Goal: Information Seeking & Learning: Learn about a topic

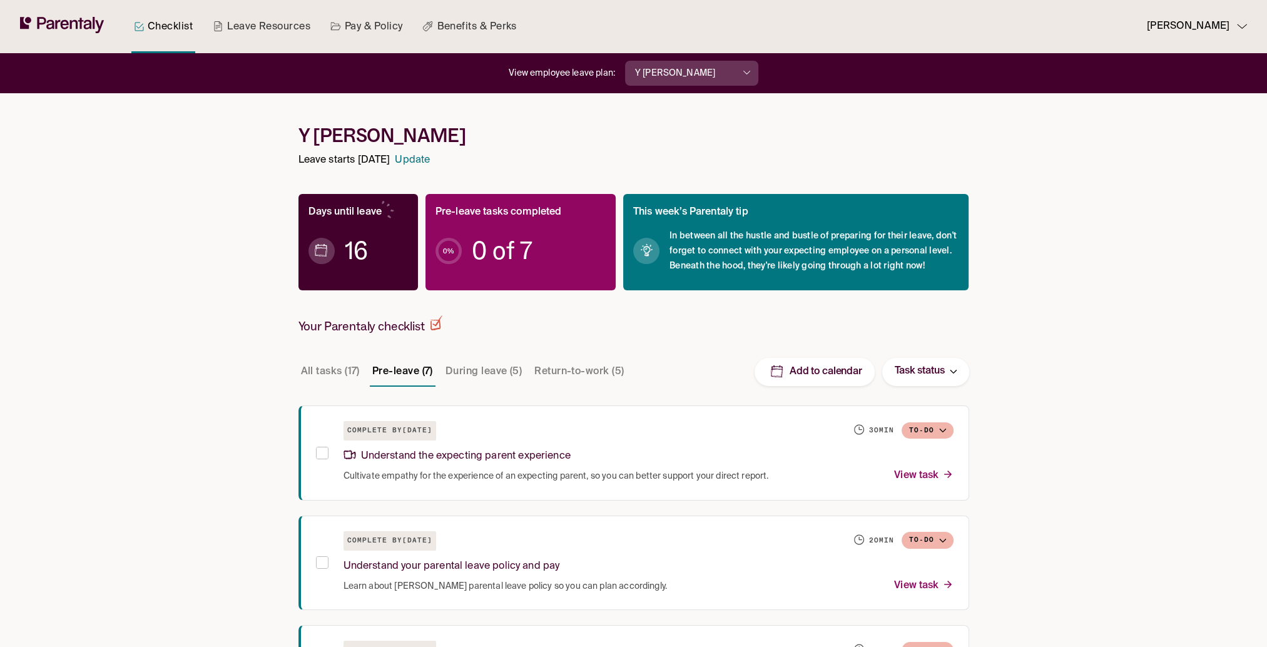
click at [430, 158] on link "Update" at bounding box center [412, 160] width 35 height 17
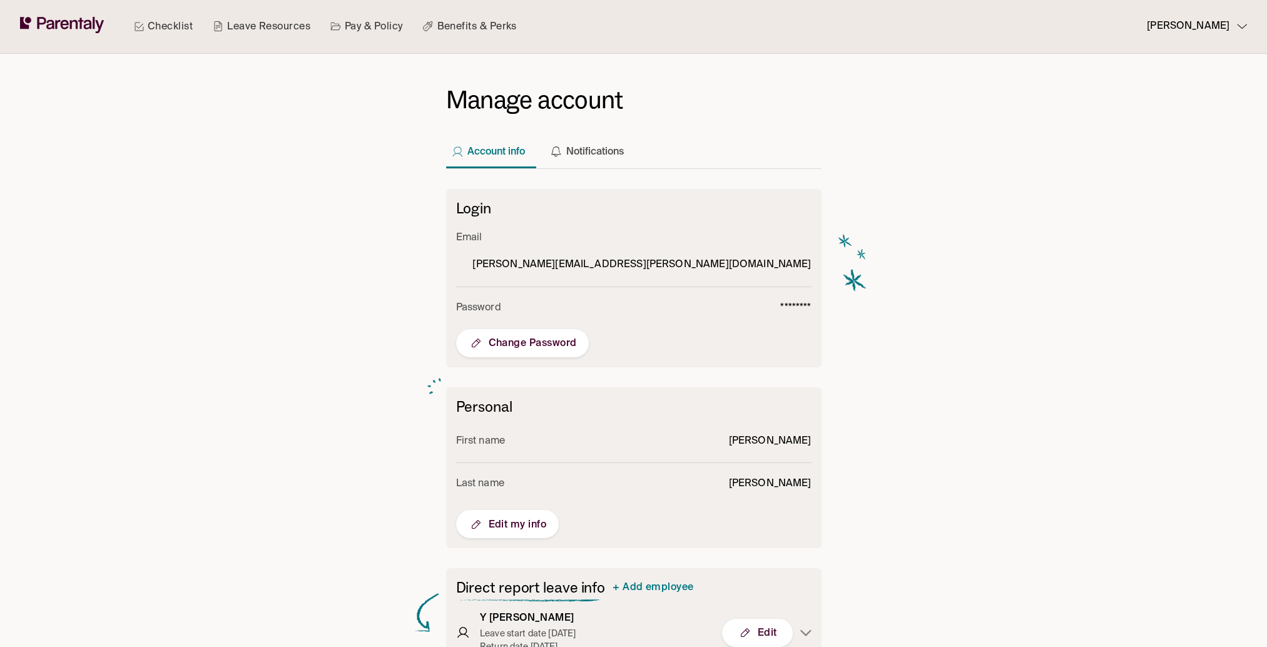
scroll to position [21, 0]
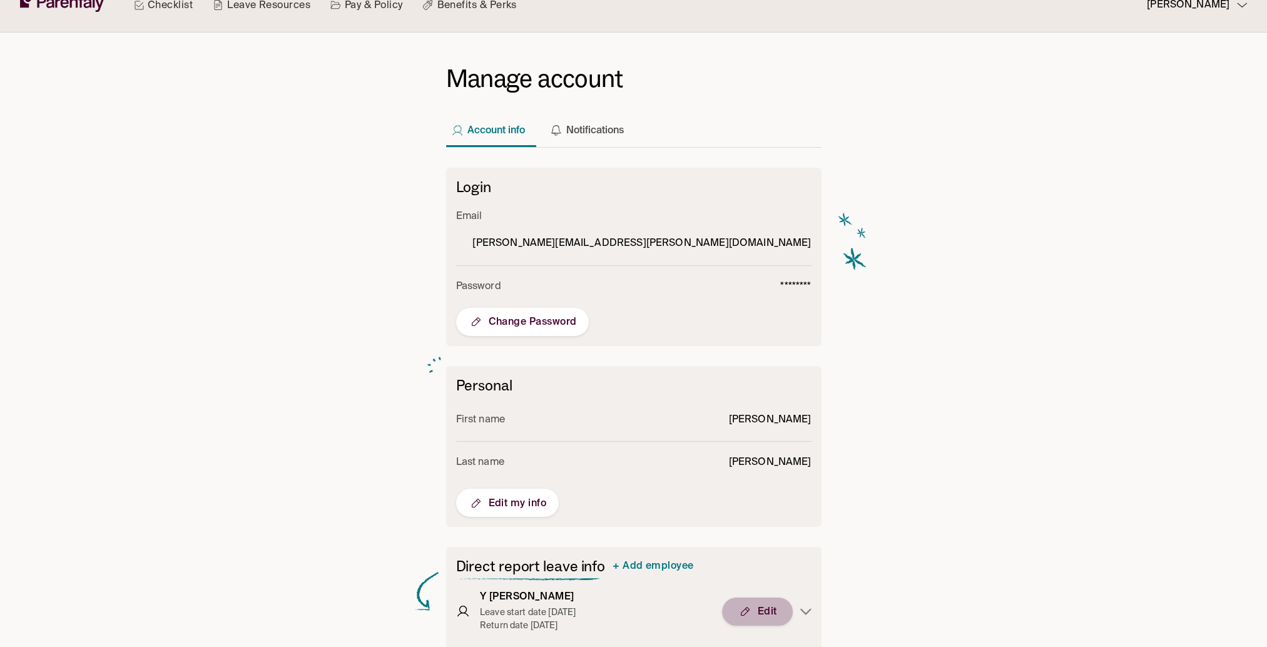
click at [766, 598] on button "Edit" at bounding box center [757, 612] width 71 height 28
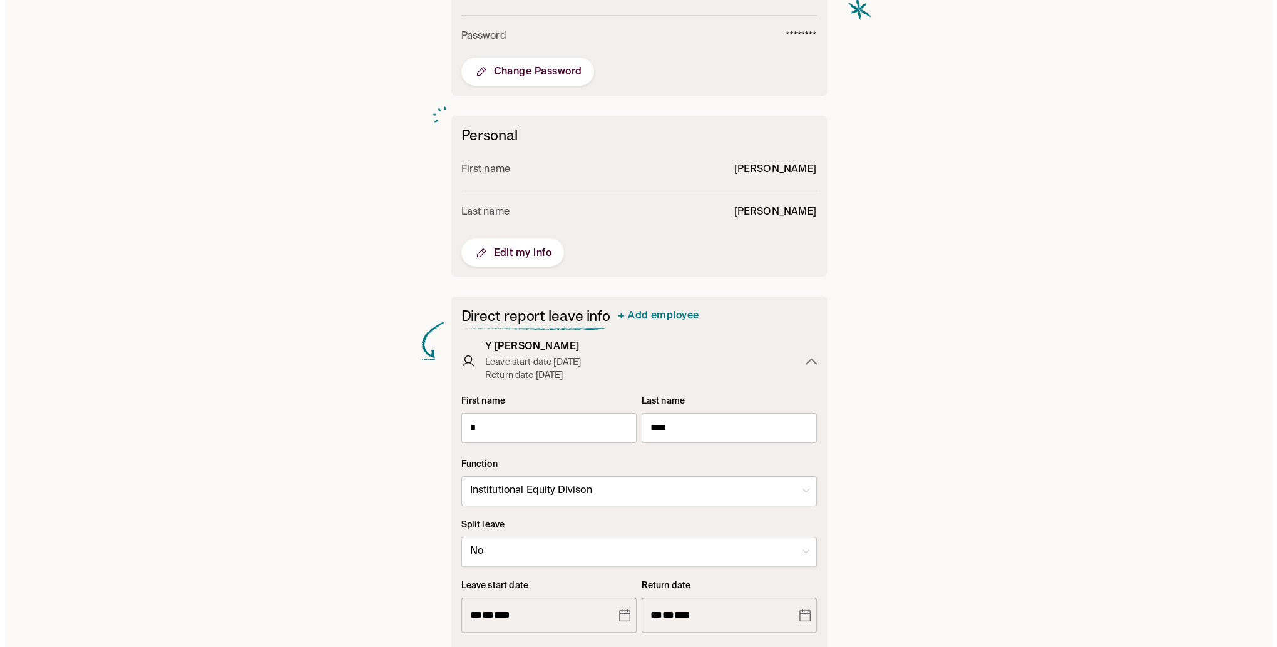
scroll to position [397, 0]
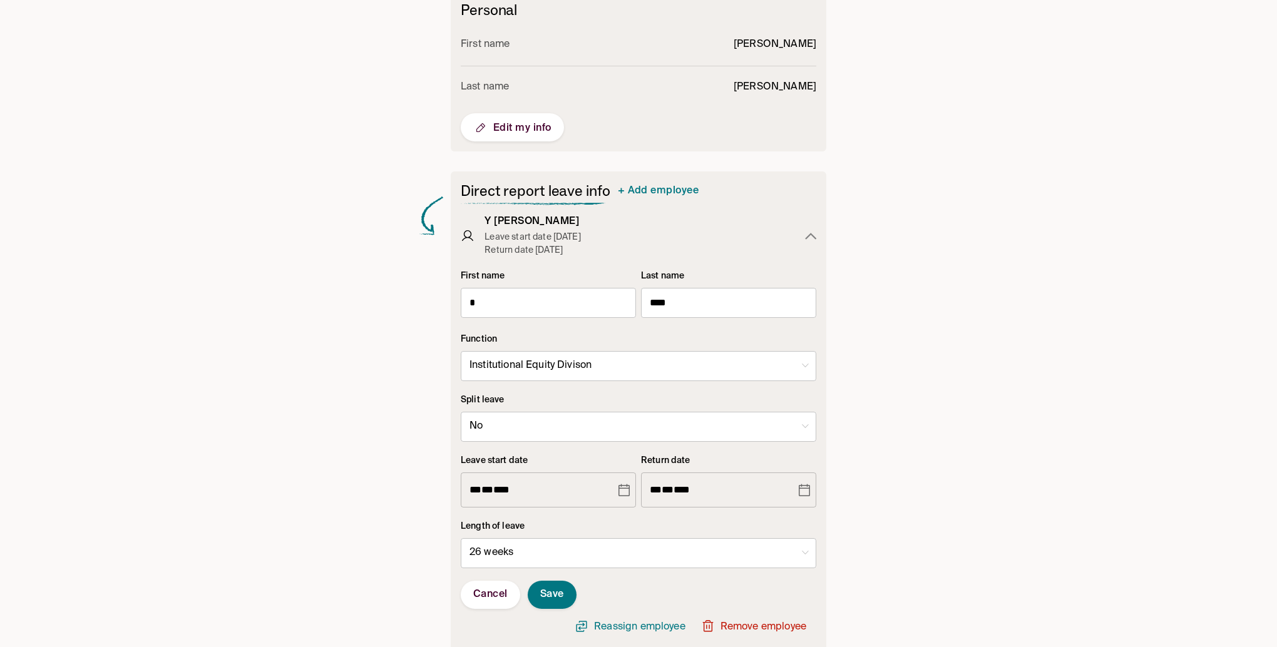
click at [806, 524] on body "**********" at bounding box center [638, 141] width 1277 height 1076
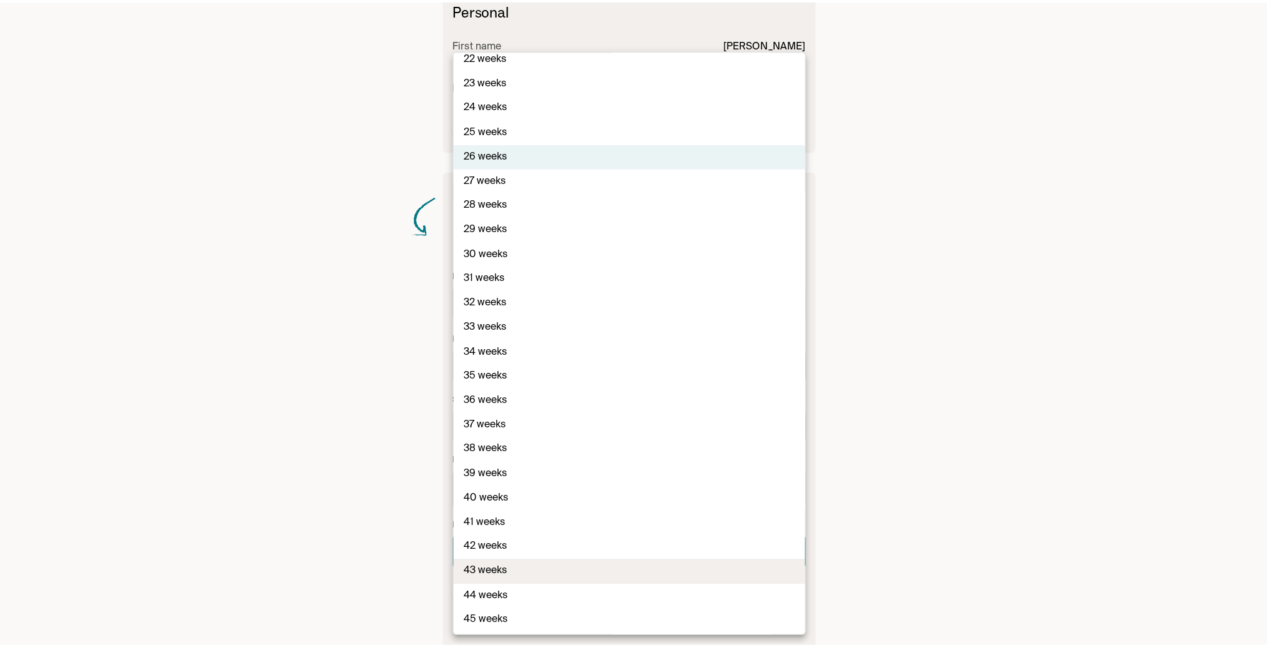
scroll to position [688, 0]
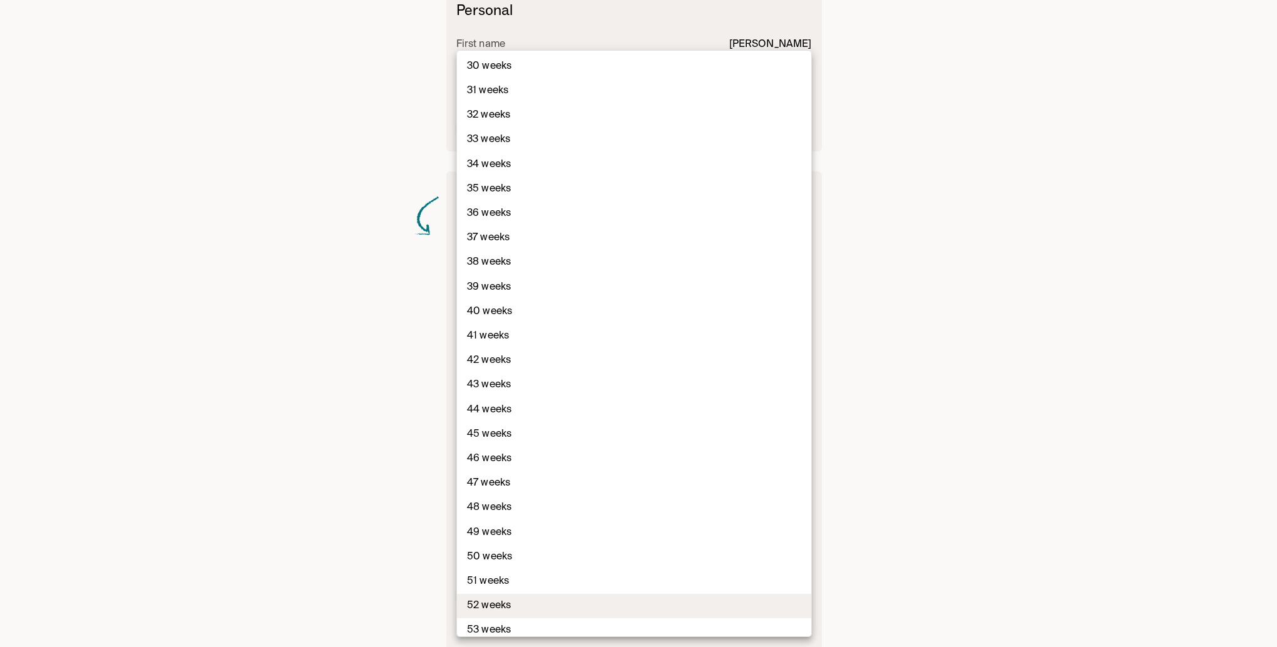
click at [461, 608] on li "52 weeks" at bounding box center [634, 606] width 354 height 24
type input "**********"
type input "**"
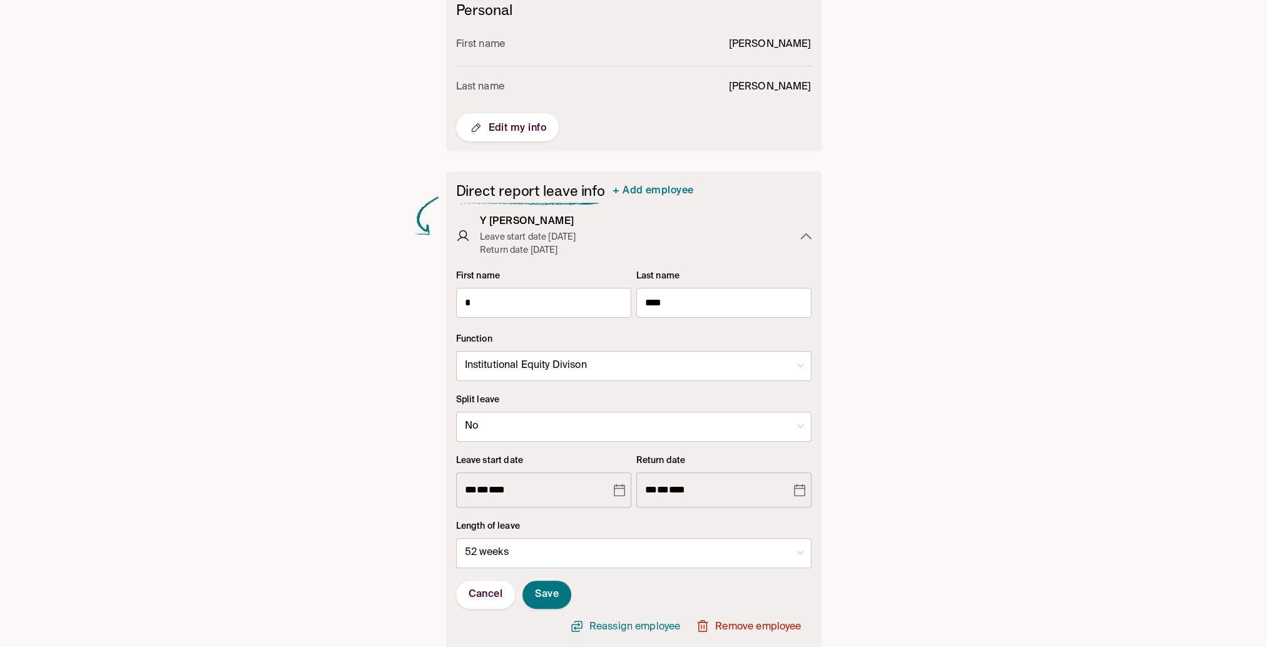
click at [631, 460] on div "**********" at bounding box center [633, 480] width 355 height 53
drag, startPoint x: 631, startPoint y: 460, endPoint x: 613, endPoint y: 465, distance: 18.8
click at [614, 484] on icon "Choose date, selected date is Oct 16, 2025" at bounding box center [619, 490] width 11 height 13
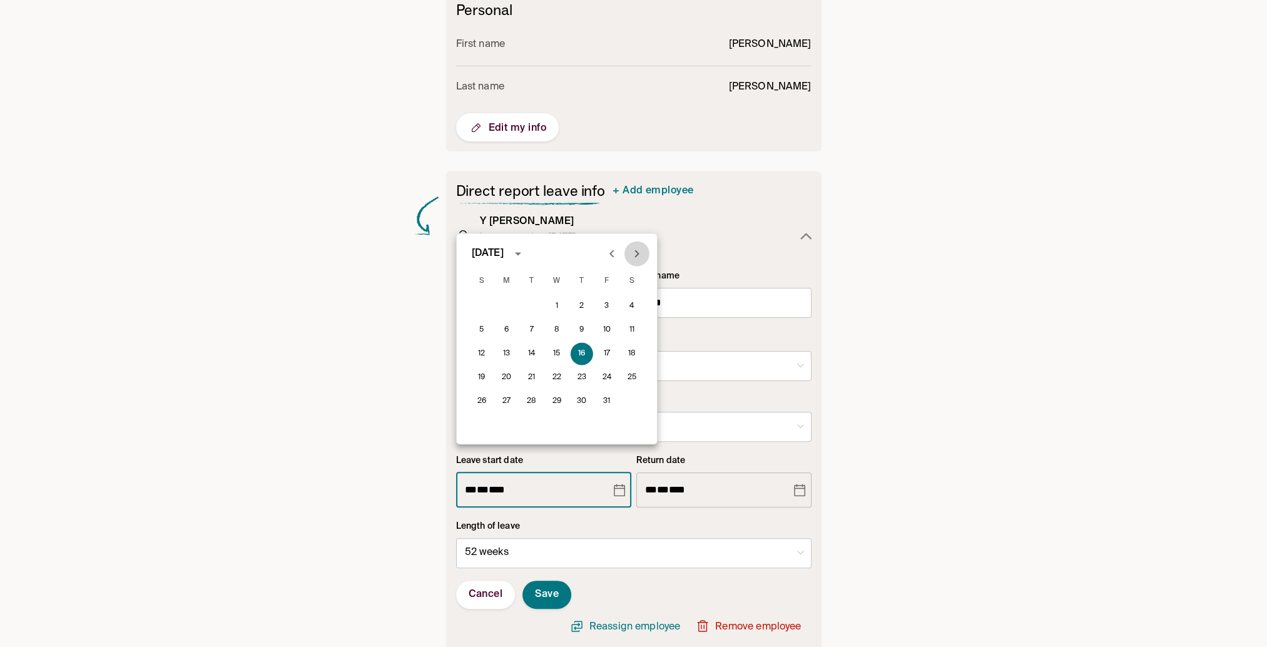
click at [636, 253] on icon "Next month" at bounding box center [637, 253] width 15 height 15
click at [916, 401] on div "**********" at bounding box center [634, 168] width 696 height 1022
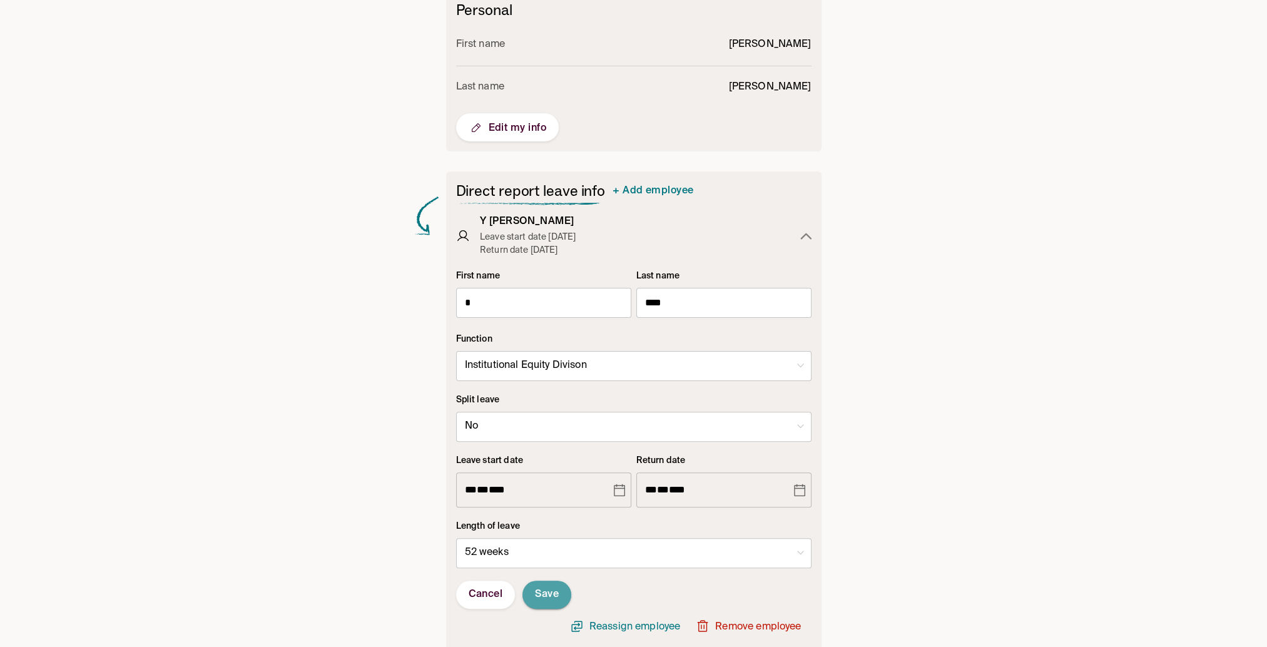
click at [552, 588] on span "Save" at bounding box center [547, 594] width 24 height 13
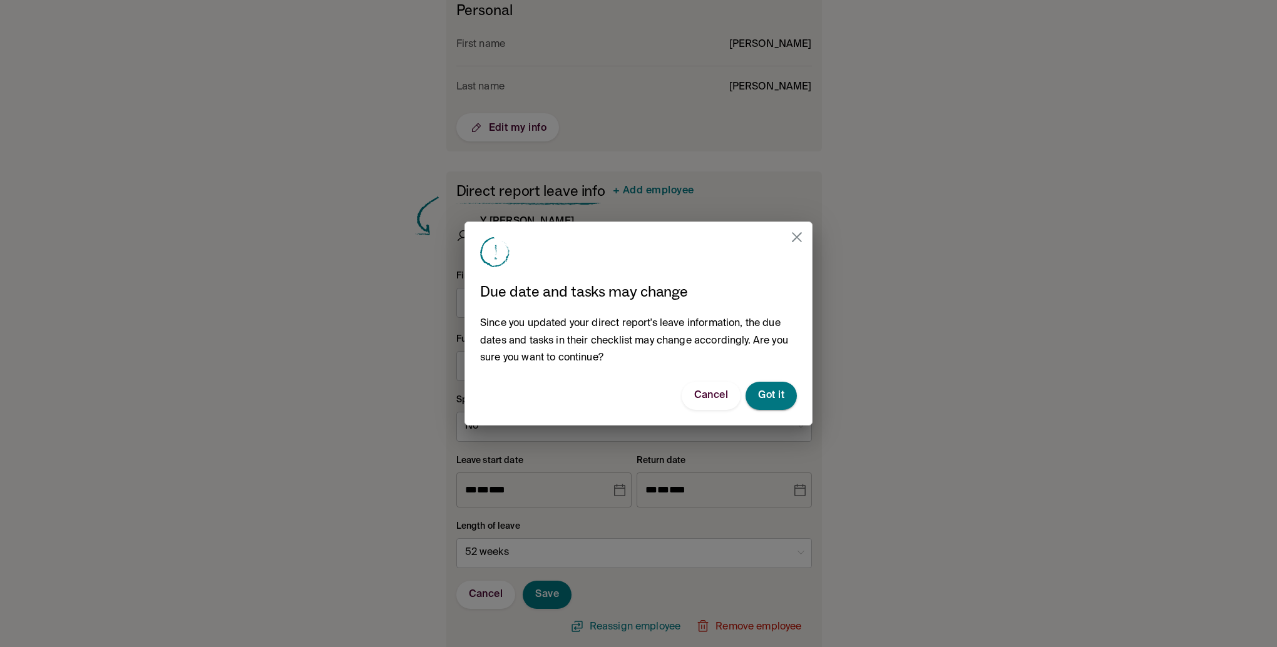
click at [775, 394] on span "Got it" at bounding box center [771, 395] width 26 height 13
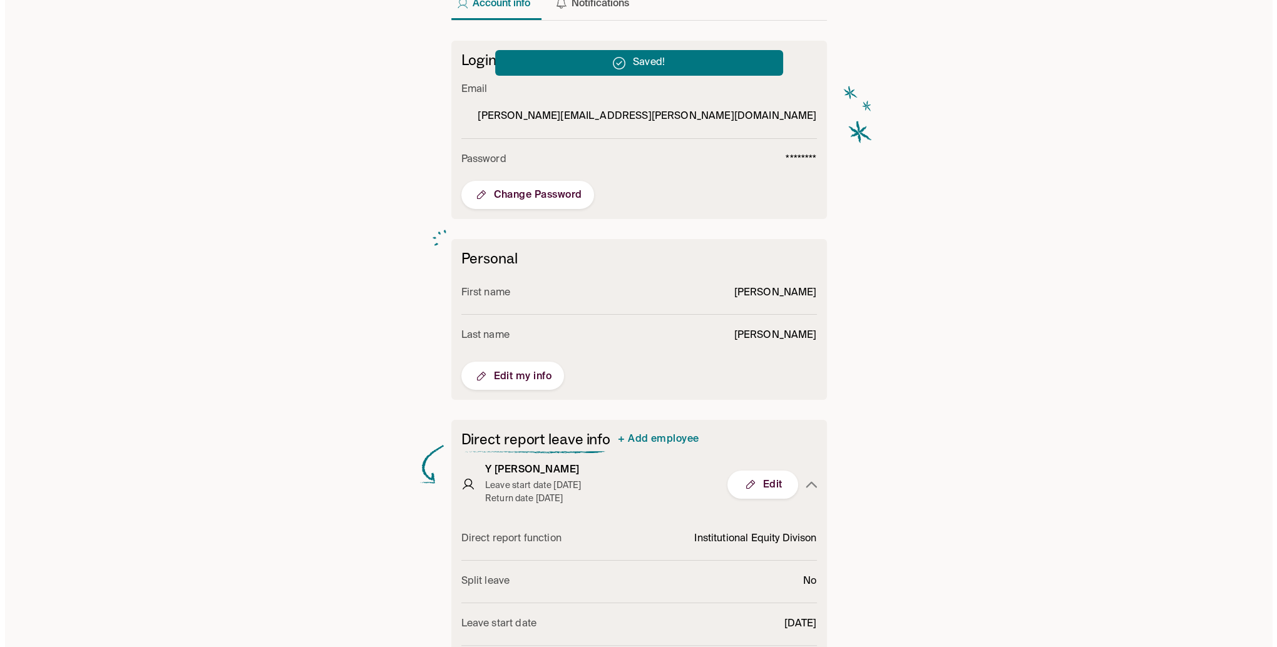
scroll to position [0, 0]
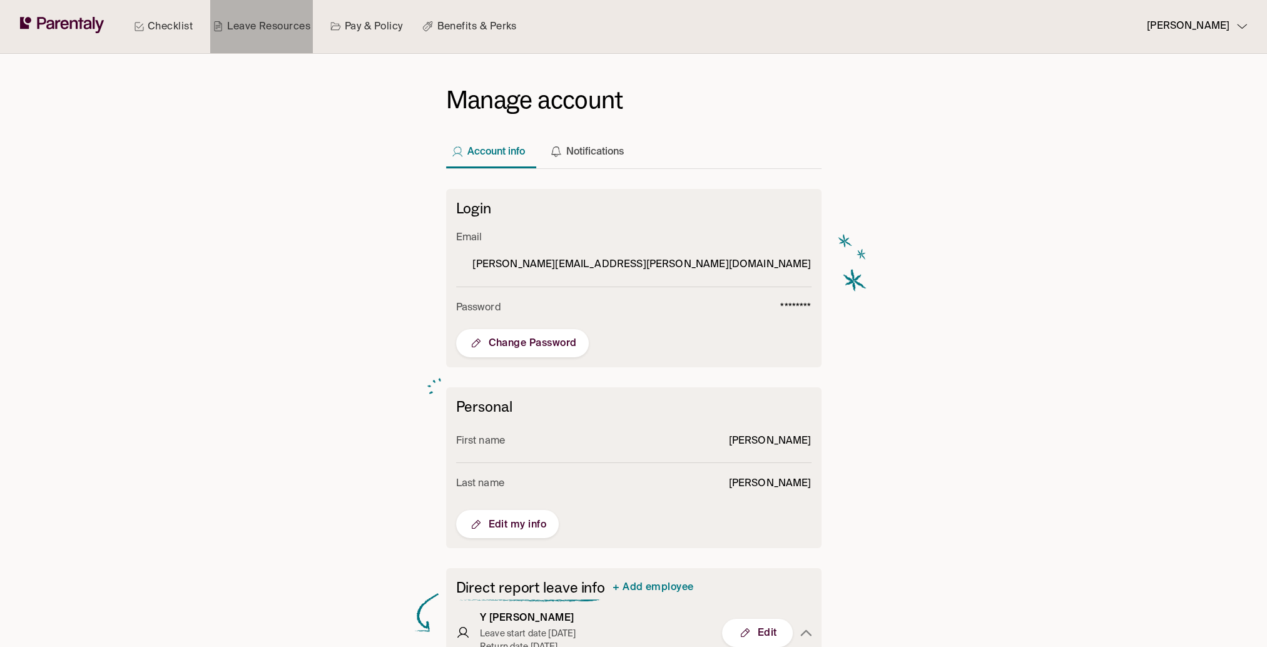
click at [279, 26] on link "Leave Resources" at bounding box center [261, 26] width 103 height 53
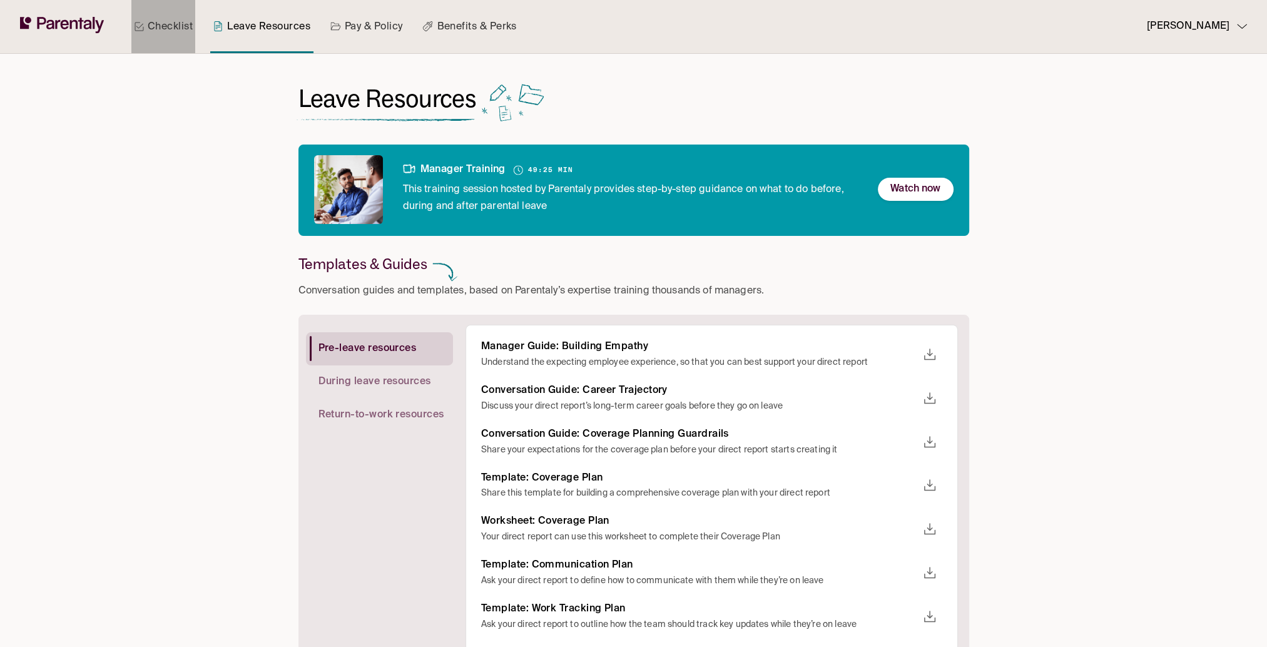
click at [158, 24] on link "Checklist" at bounding box center [163, 26] width 64 height 53
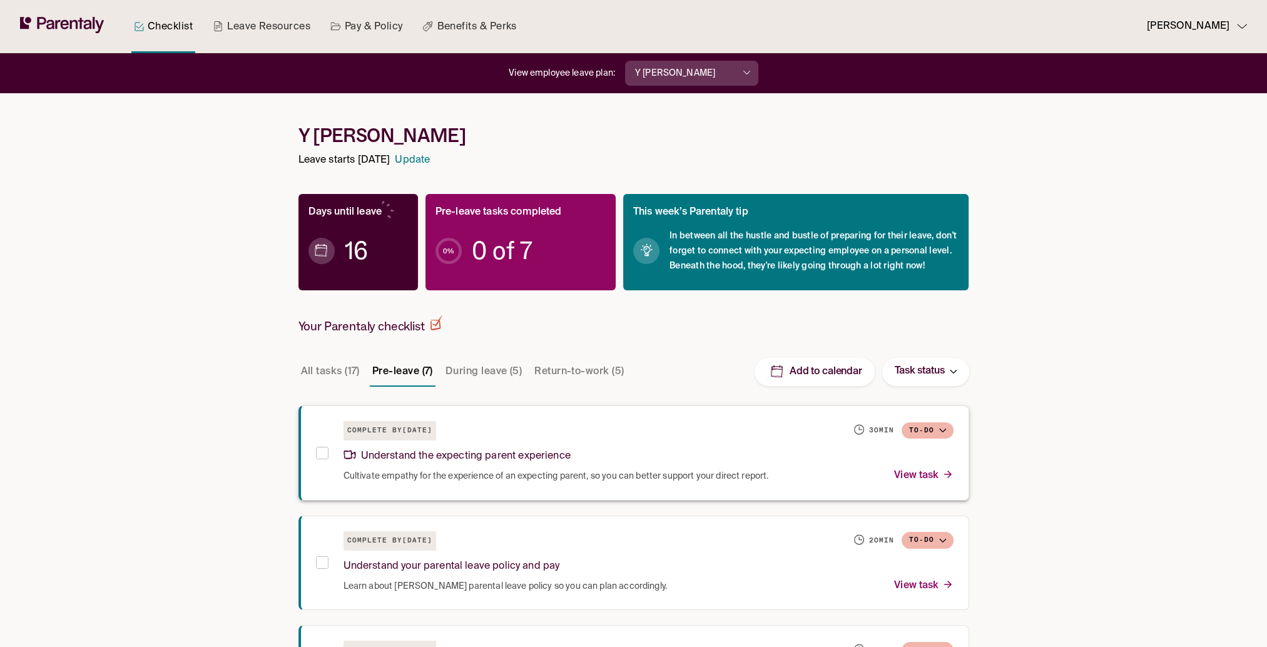
click at [492, 457] on p "Understand the expecting parent experience" at bounding box center [457, 456] width 227 height 17
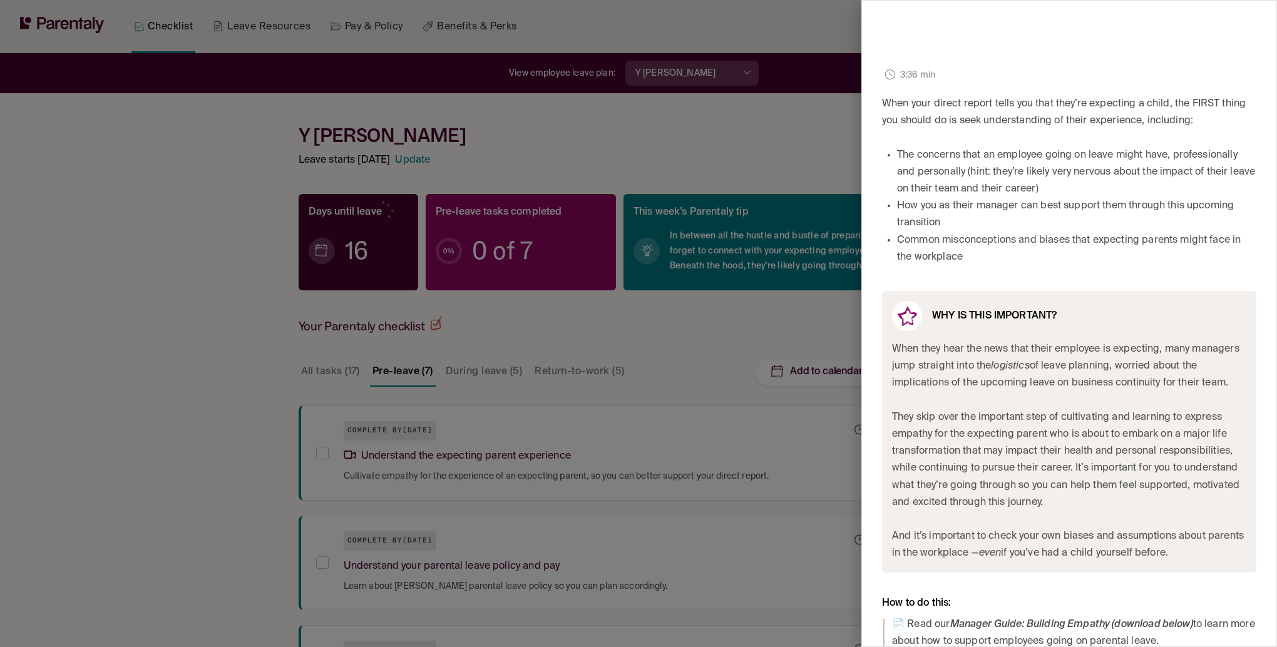
scroll to position [369, 0]
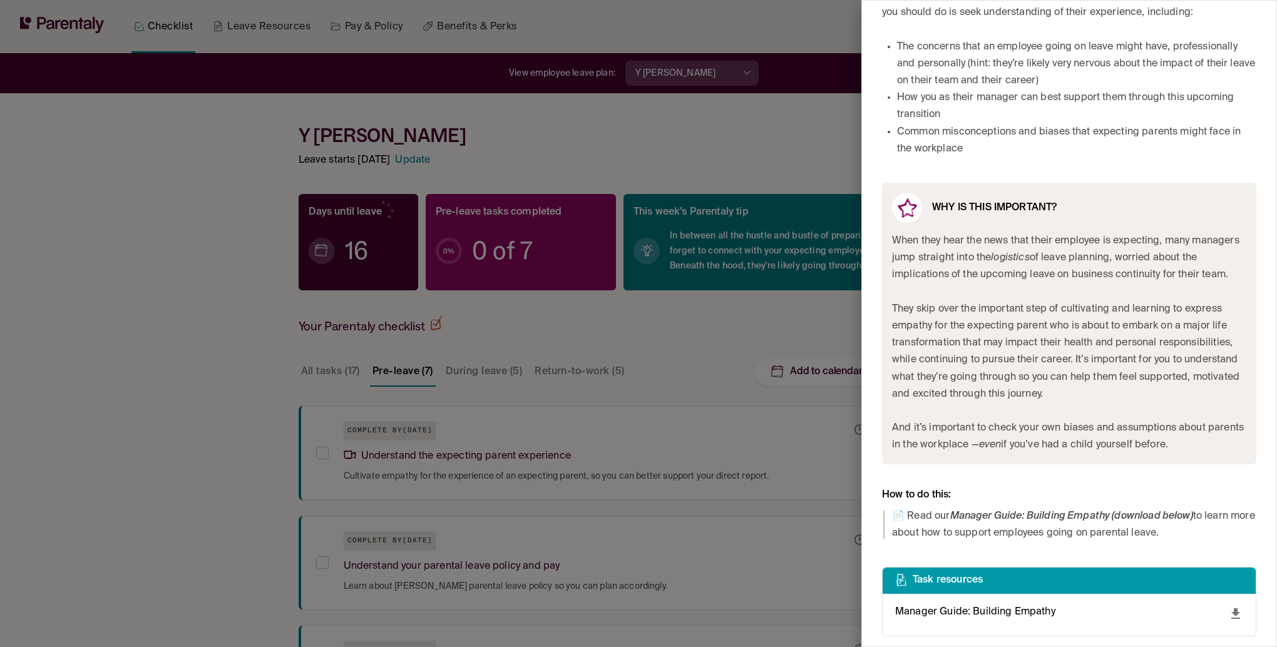
click at [1231, 614] on icon "download" at bounding box center [1235, 613] width 9 height 11
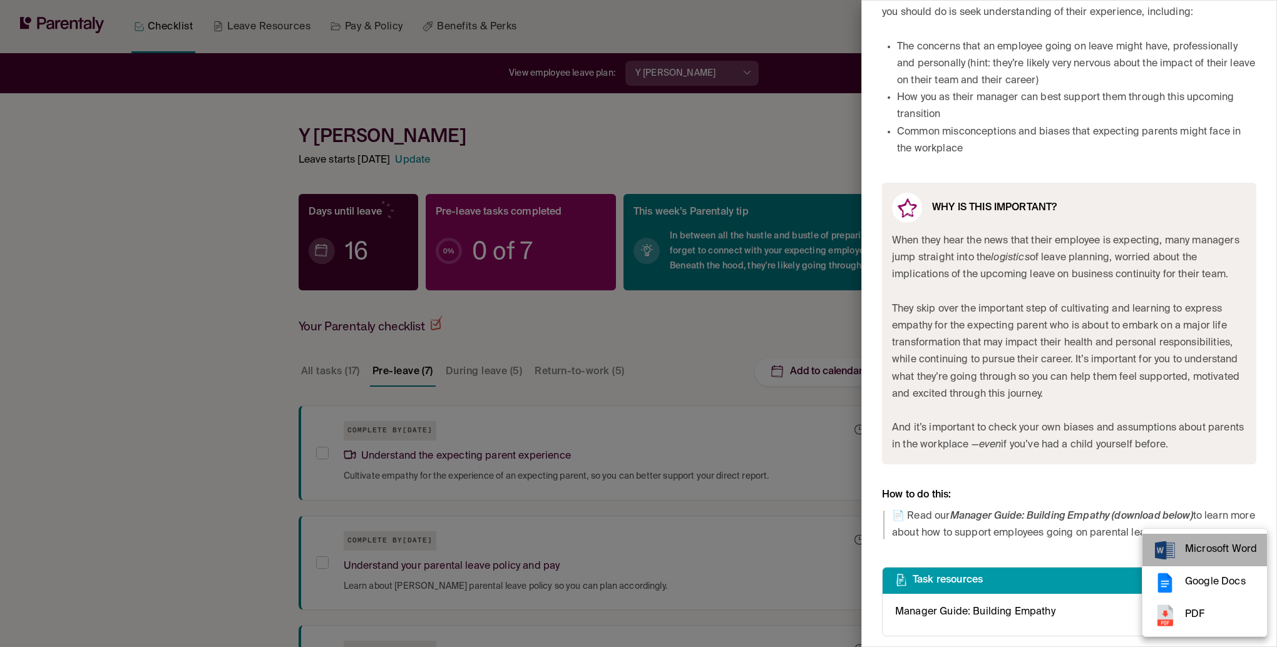
click at [1212, 555] on span "Microsoft Word" at bounding box center [1221, 549] width 72 height 17
click at [1192, 552] on span "Microsoft Word" at bounding box center [1221, 549] width 72 height 17
click at [1202, 612] on span "PDF" at bounding box center [1221, 614] width 72 height 17
click at [1082, 285] on div at bounding box center [638, 323] width 1277 height 647
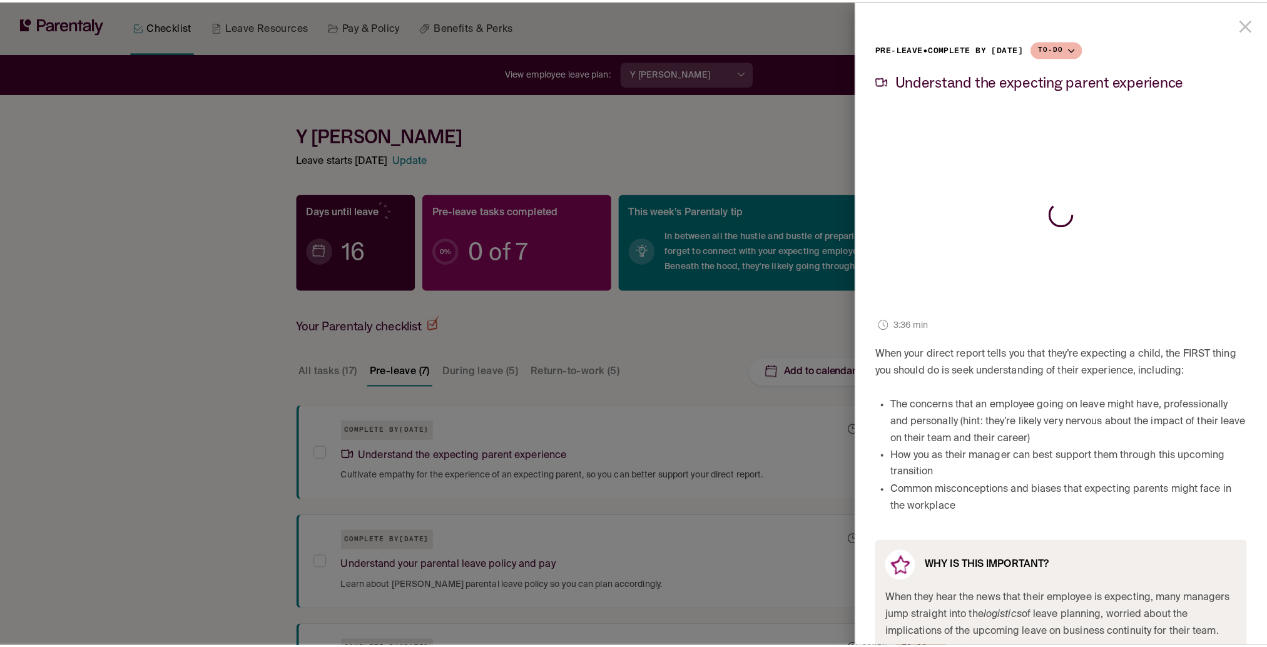
scroll to position [250, 0]
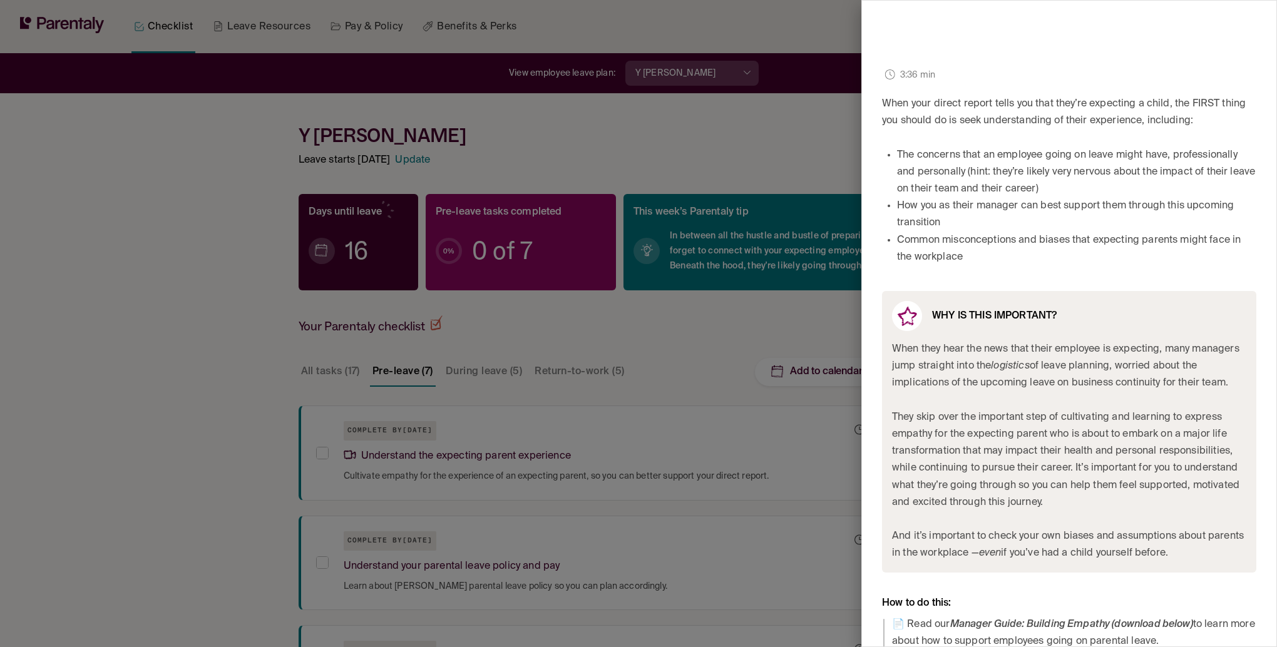
click at [195, 411] on div at bounding box center [638, 323] width 1277 height 647
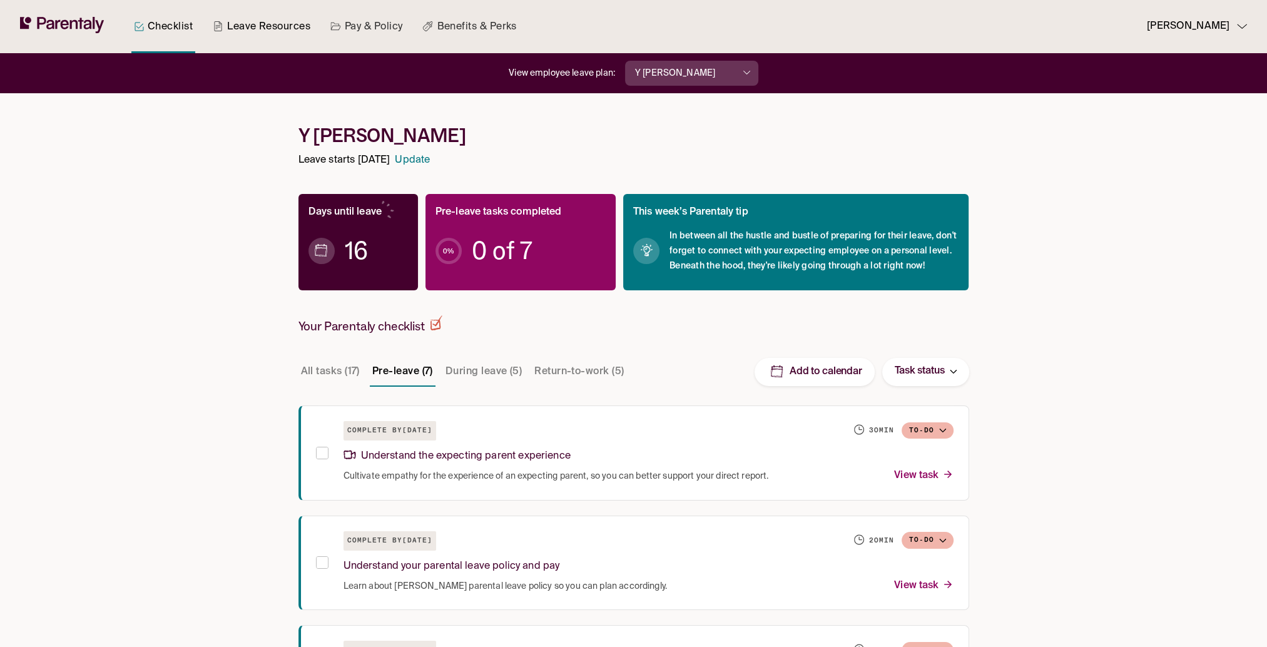
click at [281, 32] on link "Leave Resources" at bounding box center [261, 26] width 103 height 53
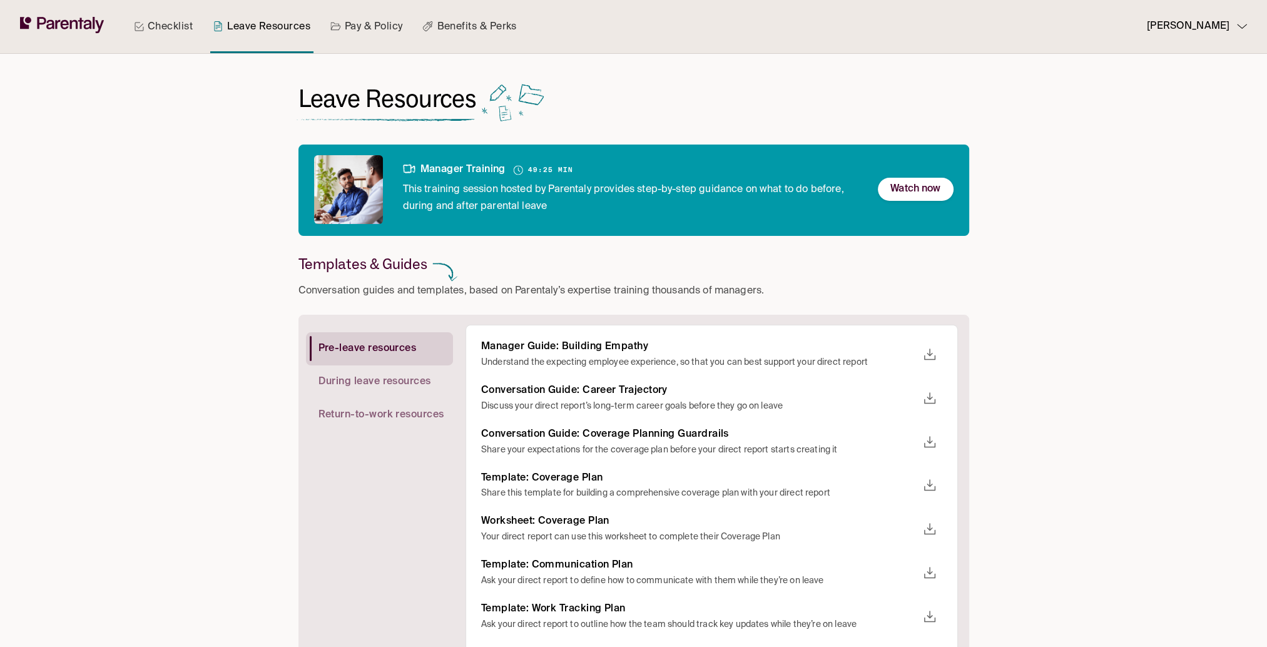
click at [173, 29] on link "Checklist" at bounding box center [163, 26] width 64 height 53
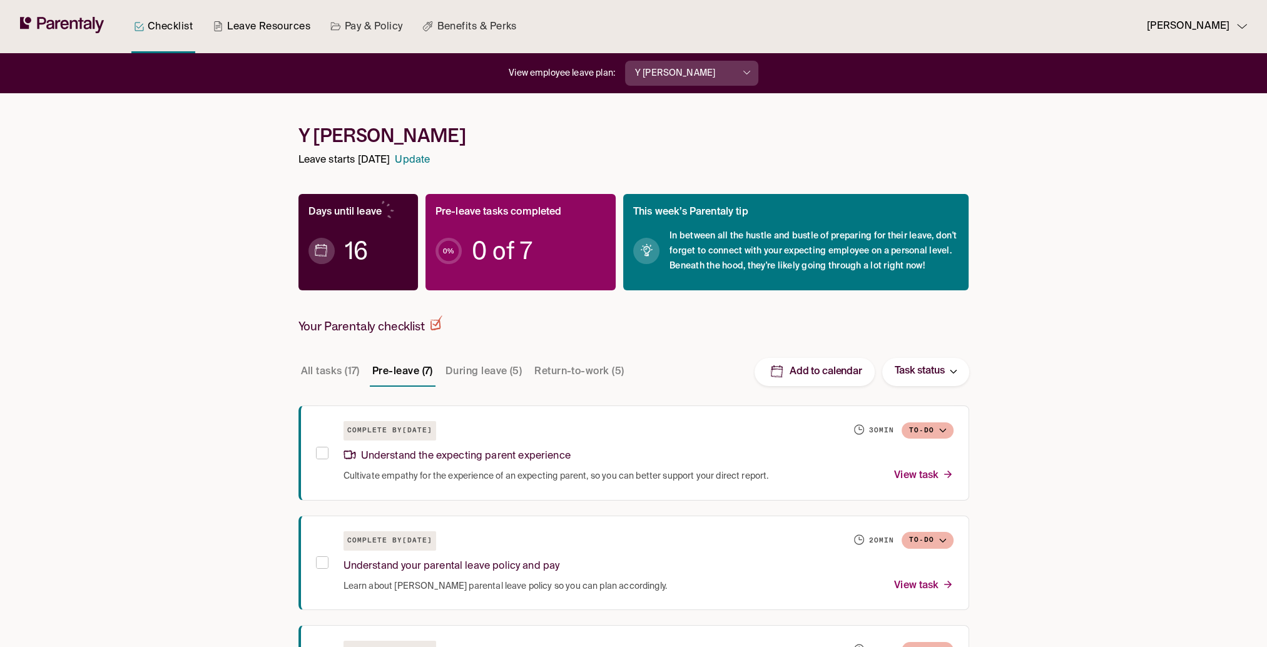
click at [247, 26] on link "Leave Resources" at bounding box center [261, 26] width 103 height 53
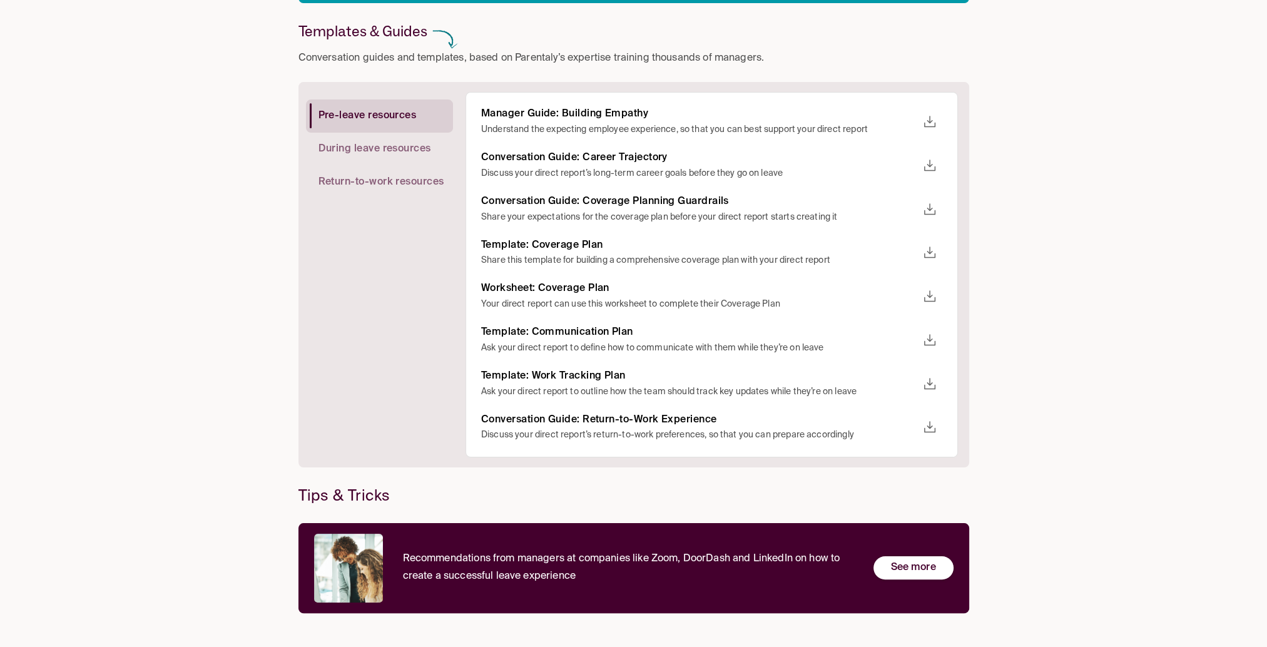
scroll to position [45, 0]
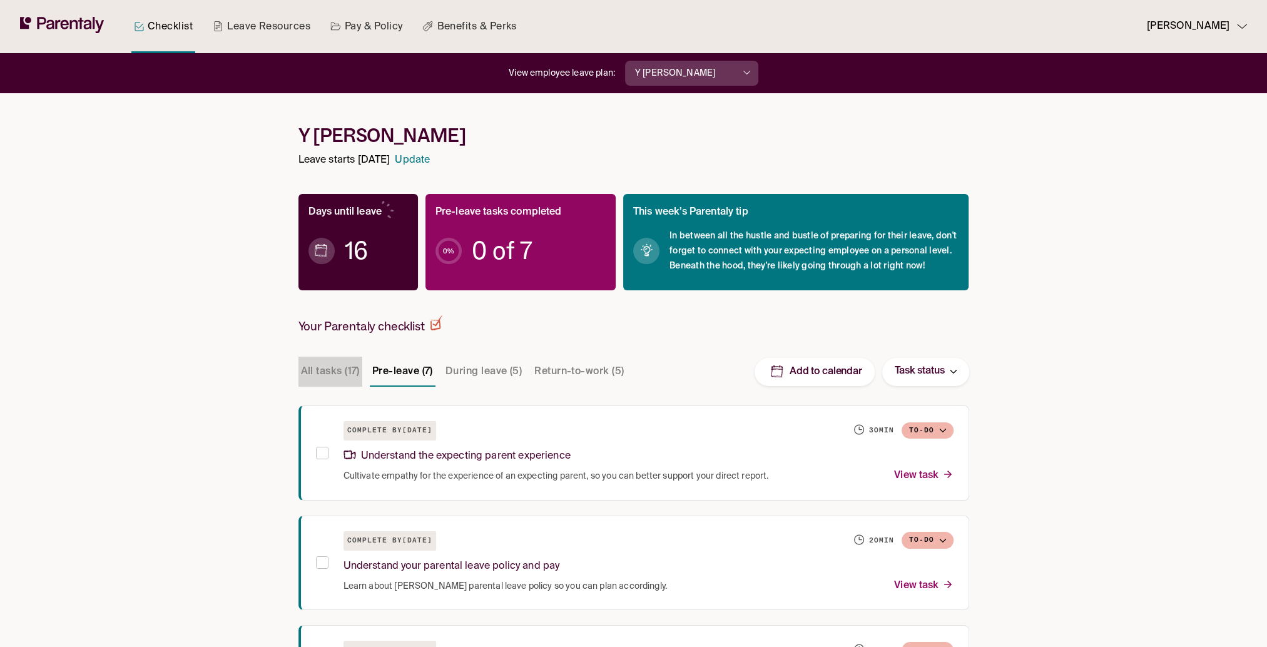
click at [338, 374] on button "All tasks (17)" at bounding box center [331, 372] width 64 height 30
click at [396, 458] on p "Understand the expecting parent experience" at bounding box center [457, 456] width 227 height 17
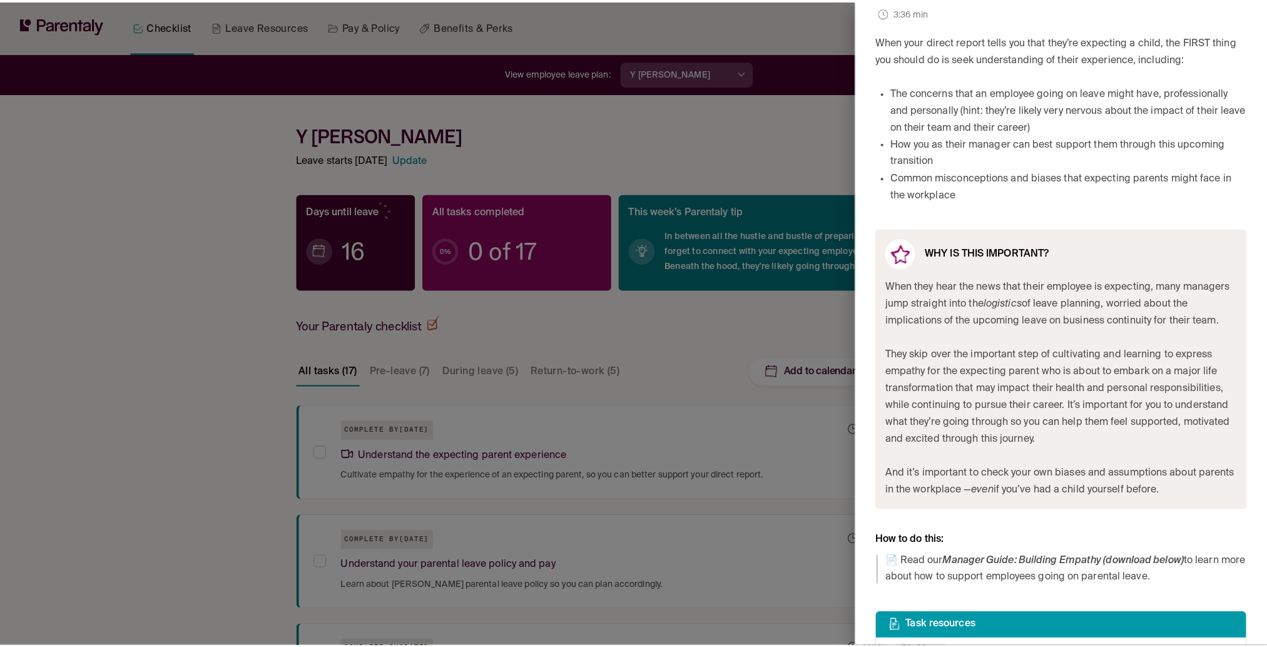
scroll to position [369, 0]
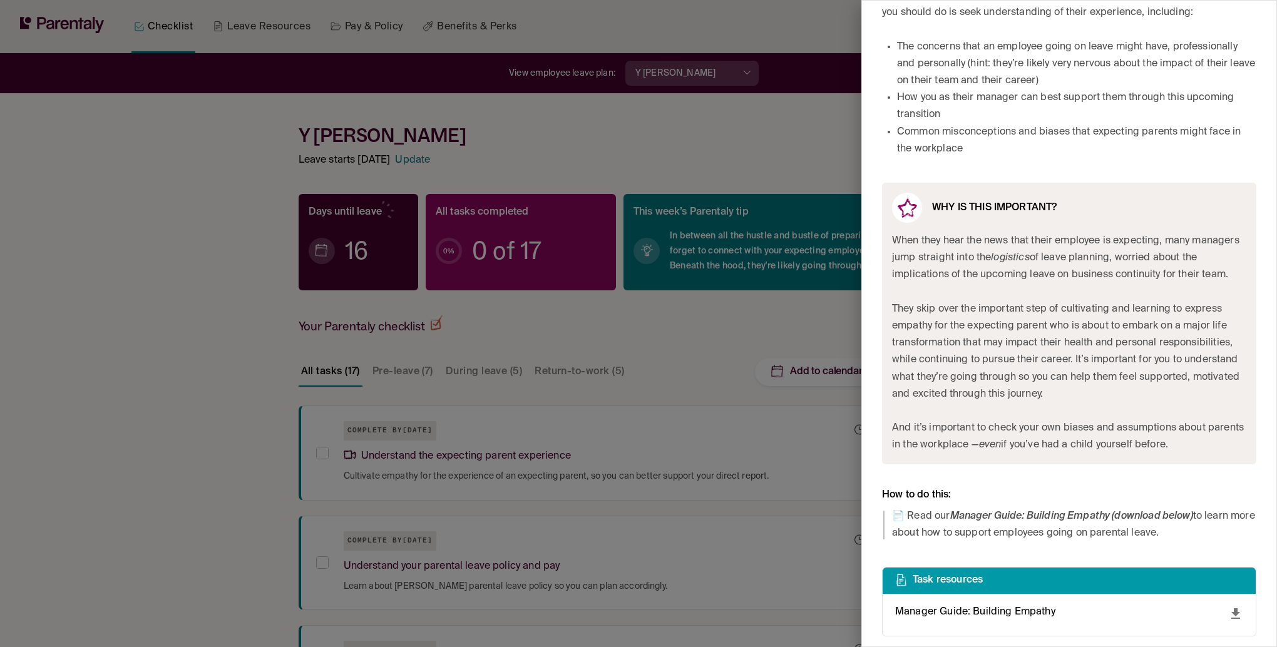
click at [682, 350] on div at bounding box center [638, 323] width 1277 height 647
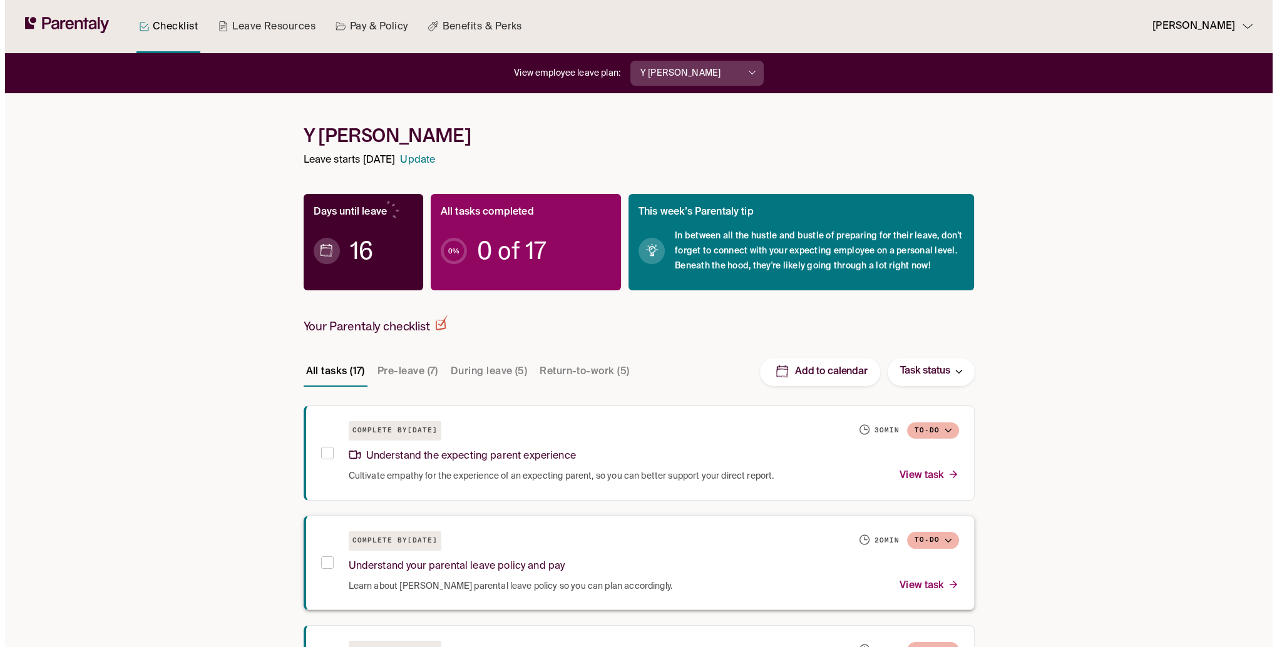
scroll to position [188, 0]
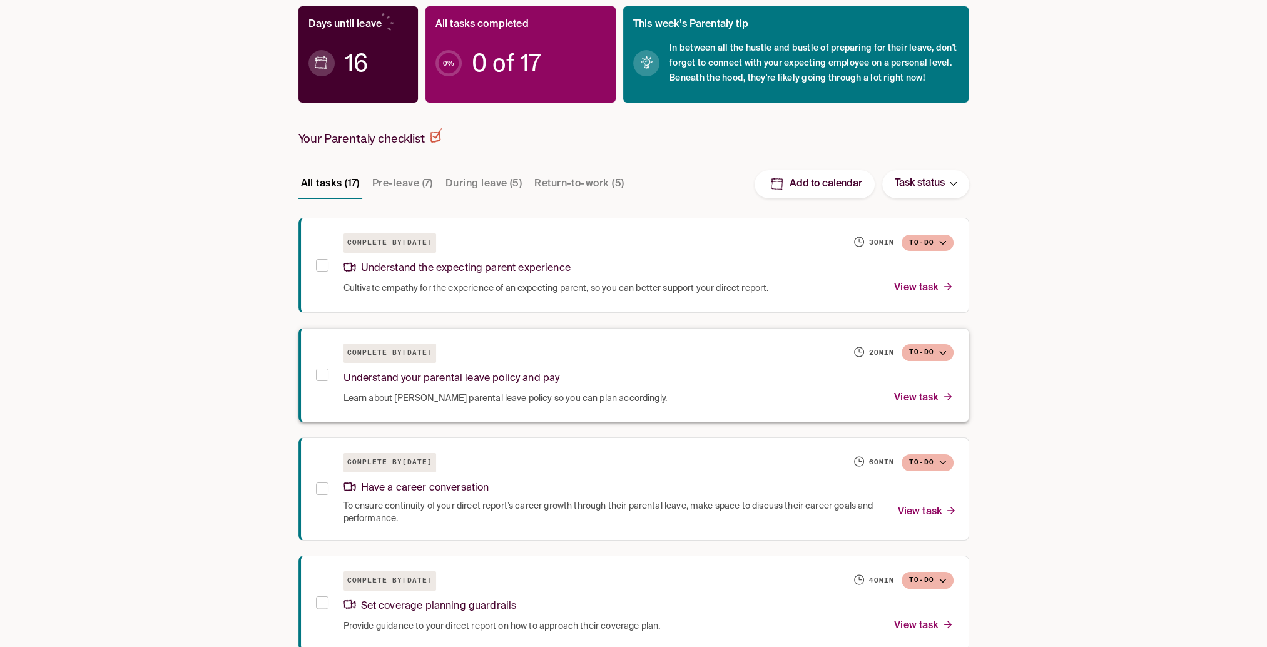
click at [486, 382] on p "Understand your parental leave policy and pay" at bounding box center [452, 378] width 217 height 17
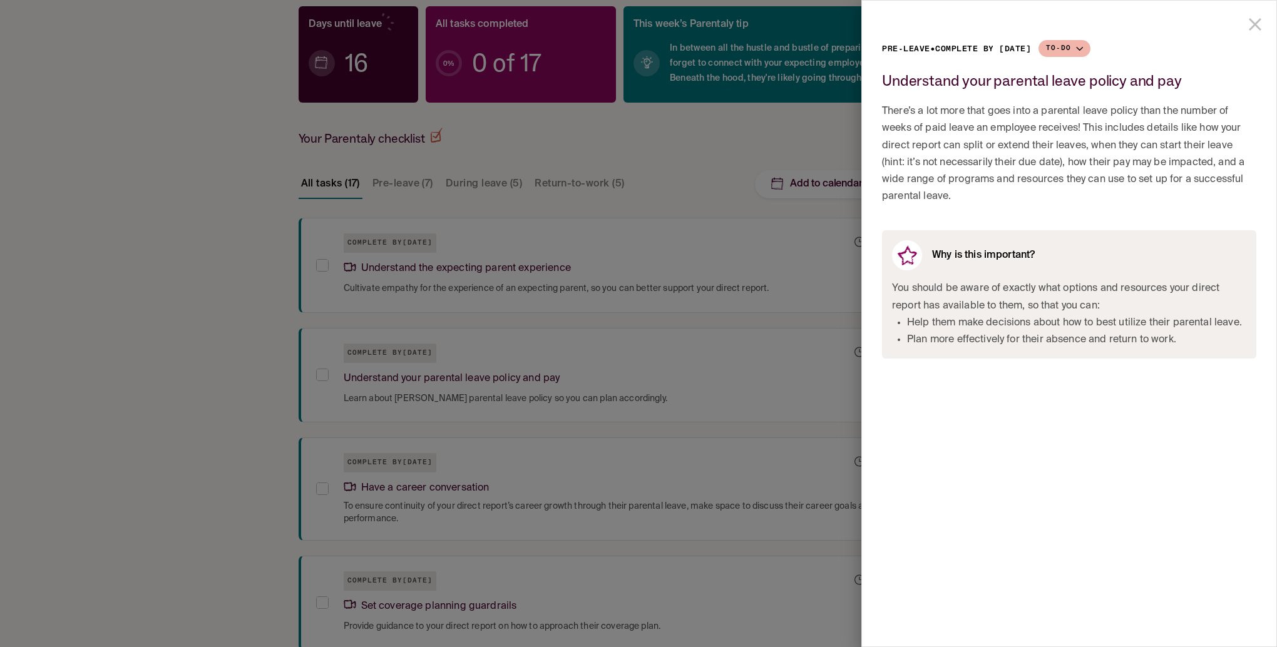
click at [1255, 21] on icon "close drawer" at bounding box center [1254, 24] width 21 height 21
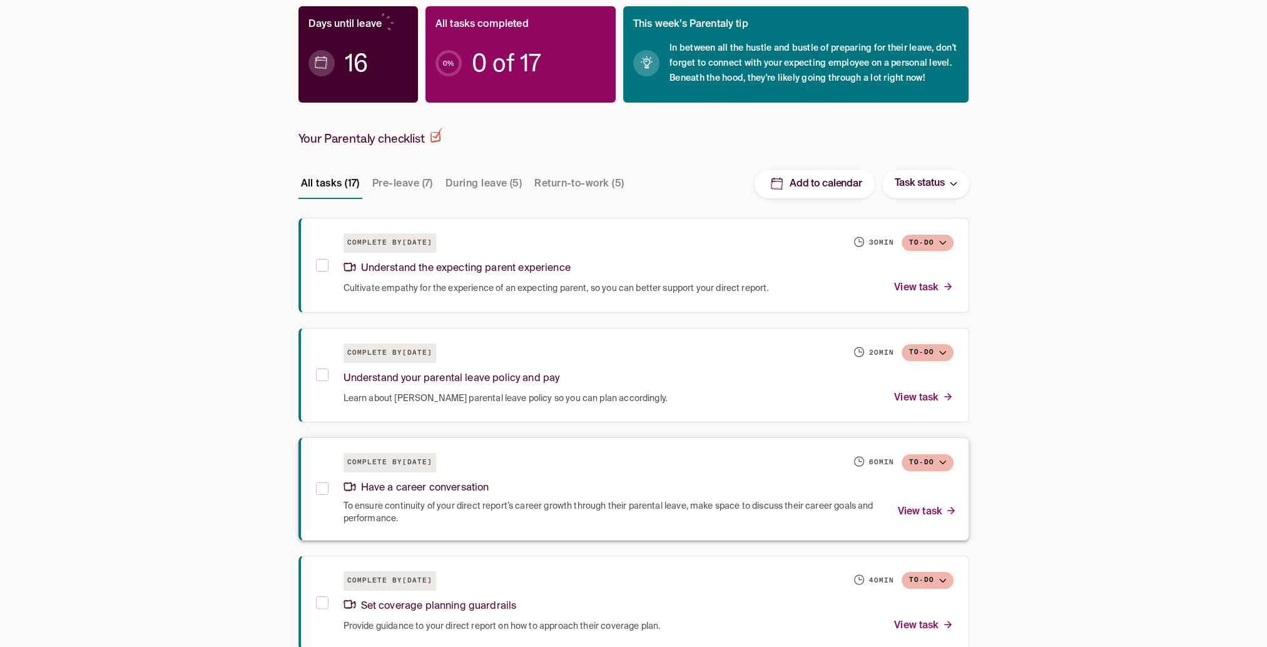
click at [446, 489] on p "Have a career conversation" at bounding box center [417, 488] width 146 height 17
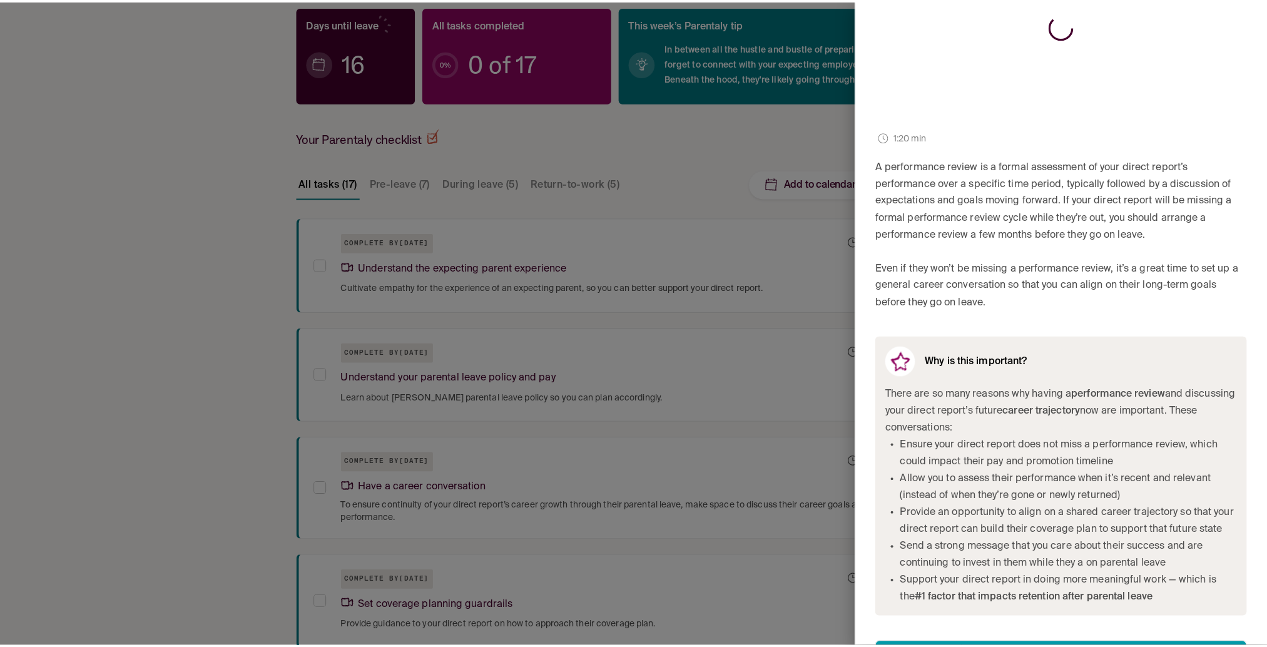
scroll to position [274, 0]
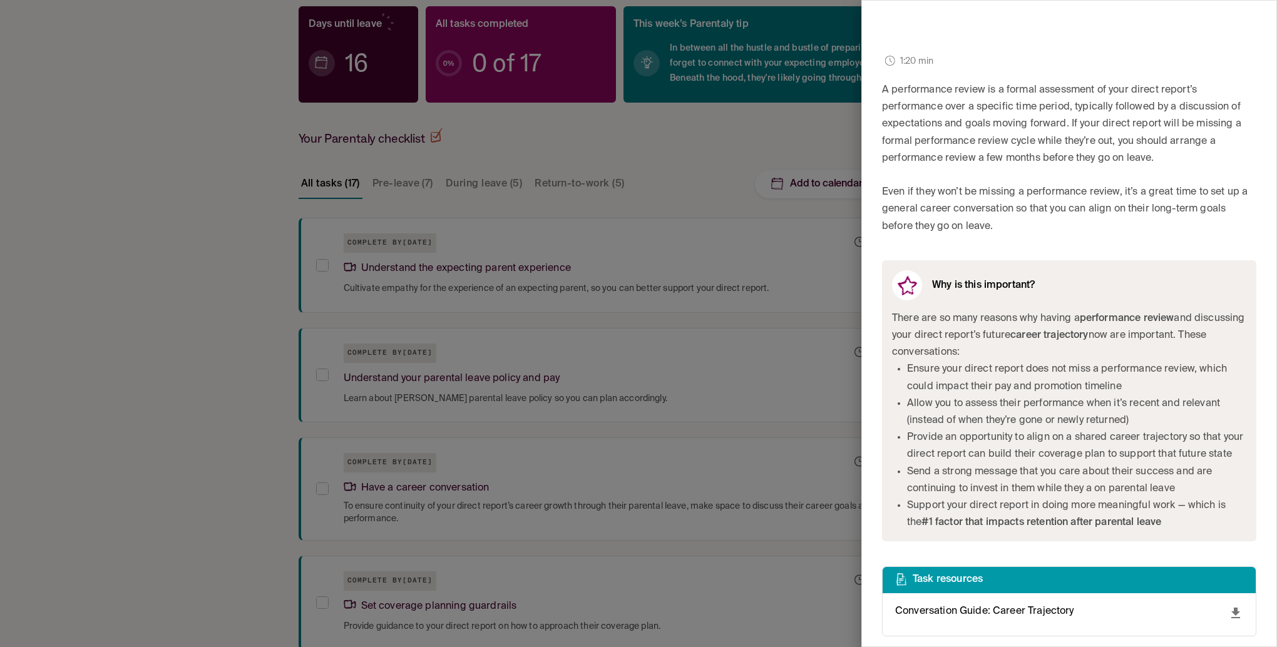
click at [1230, 617] on icon "download" at bounding box center [1235, 613] width 15 height 15
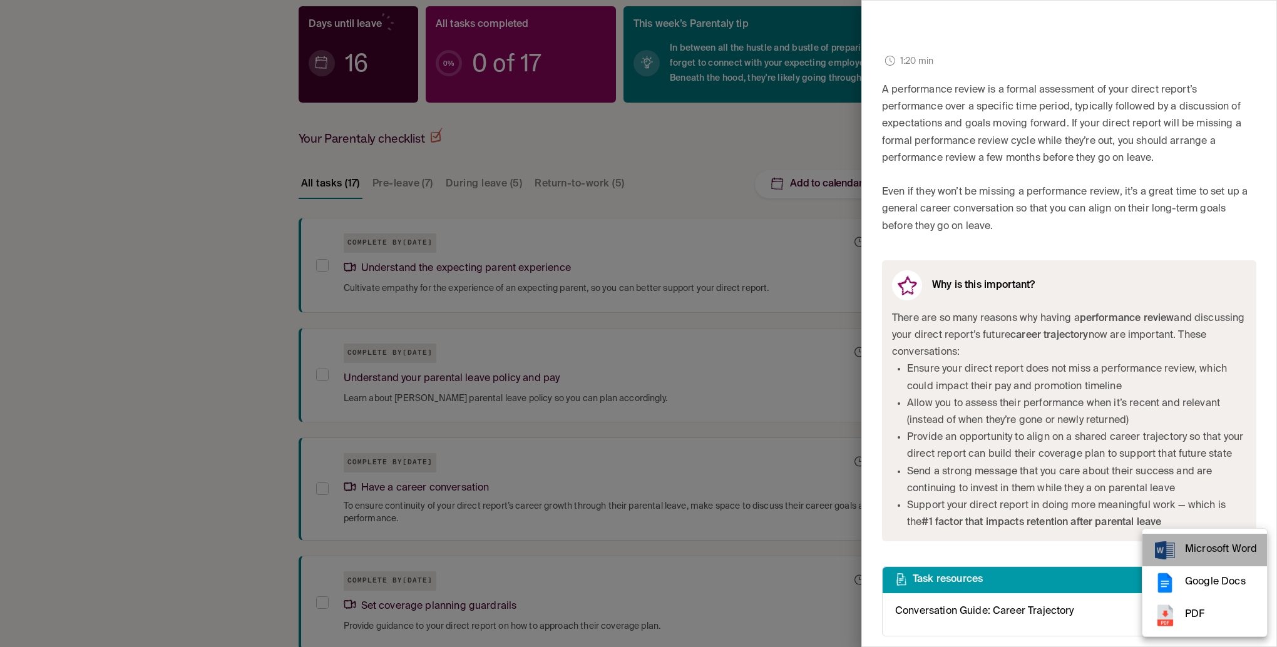
click at [1210, 553] on span "Microsoft Word" at bounding box center [1221, 549] width 72 height 17
click at [723, 122] on div at bounding box center [638, 323] width 1277 height 647
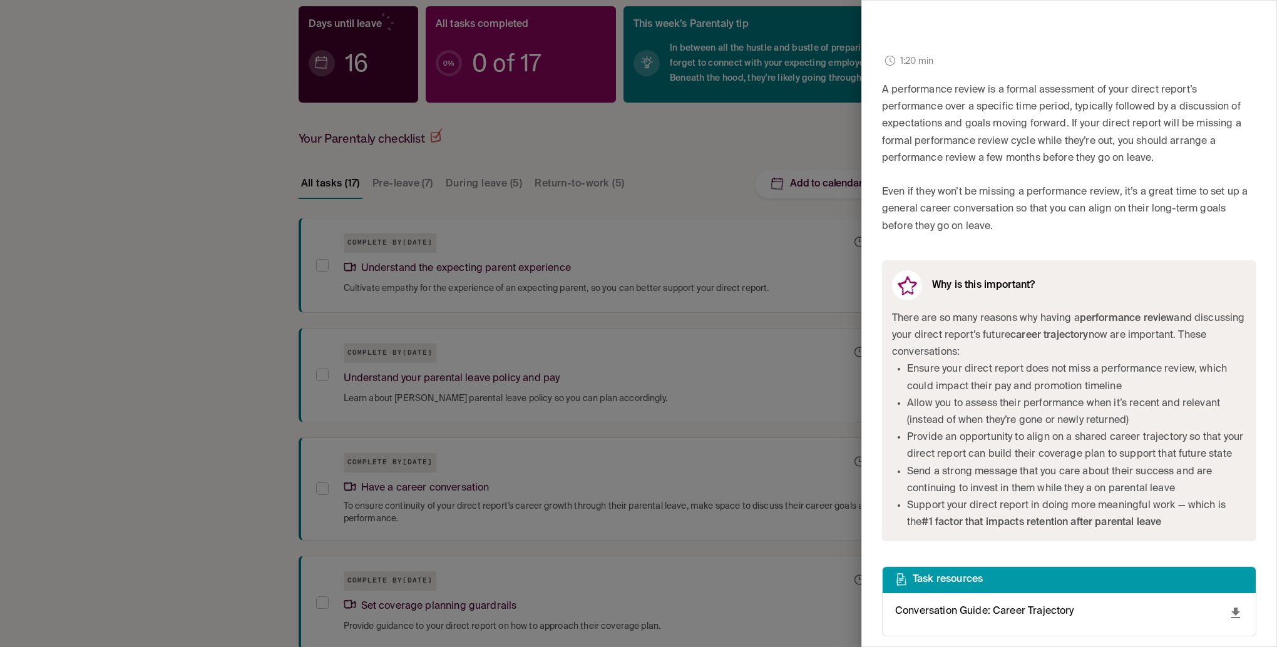
click at [723, 135] on div at bounding box center [638, 323] width 1277 height 647
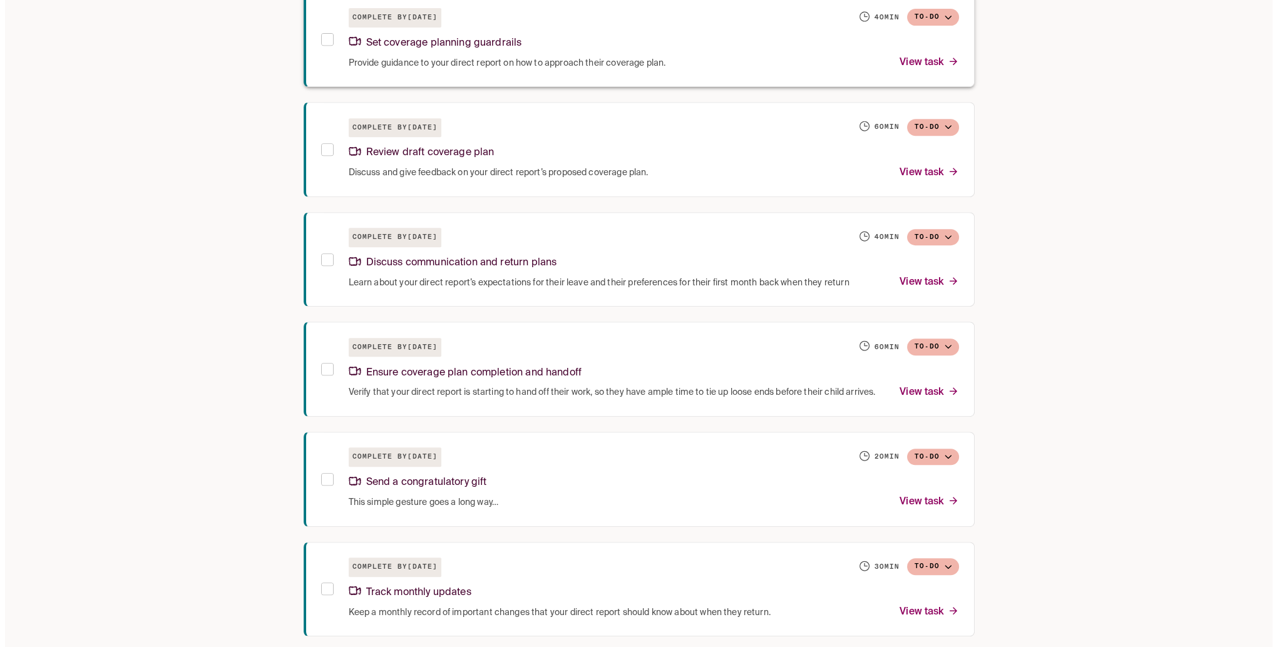
scroll to position [1001, 0]
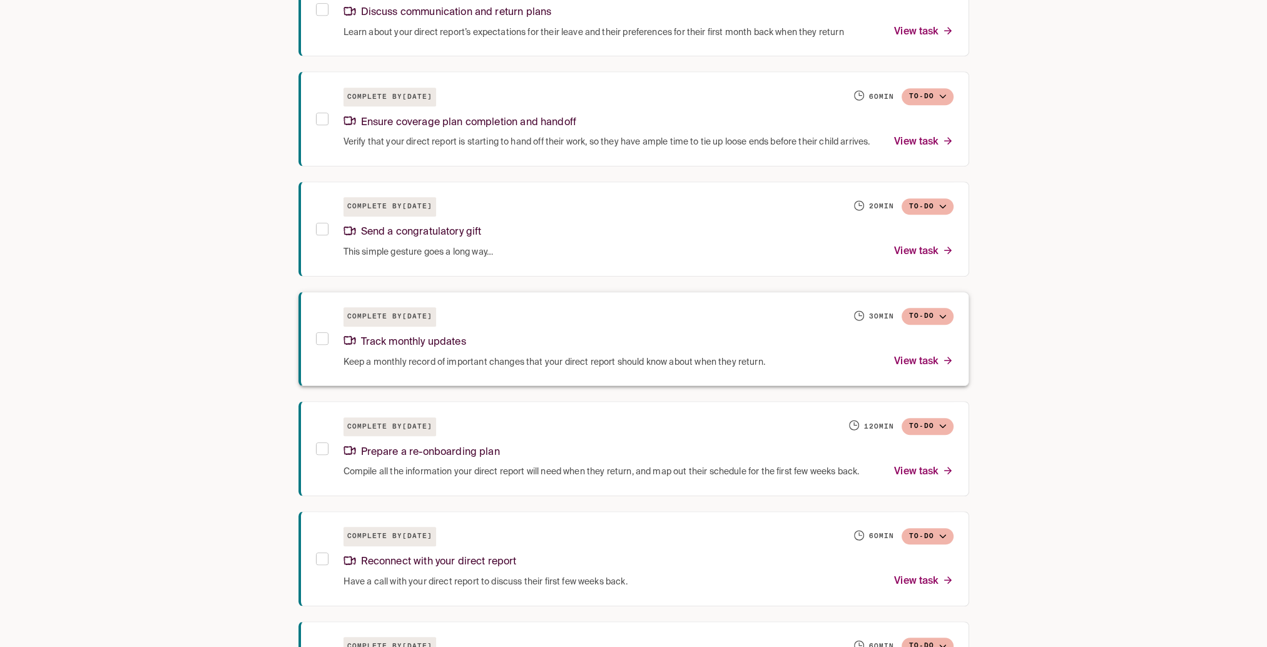
click at [453, 349] on p "Track monthly updates" at bounding box center [405, 342] width 123 height 17
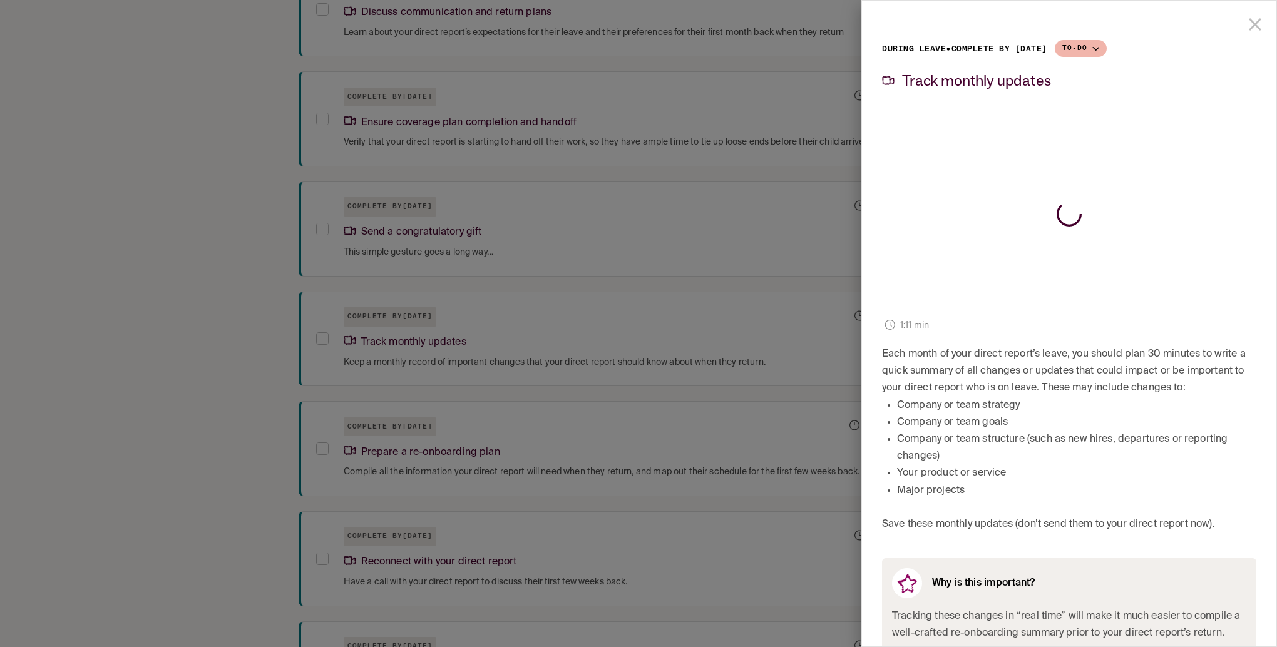
click at [1245, 26] on icon "close drawer" at bounding box center [1254, 24] width 21 height 21
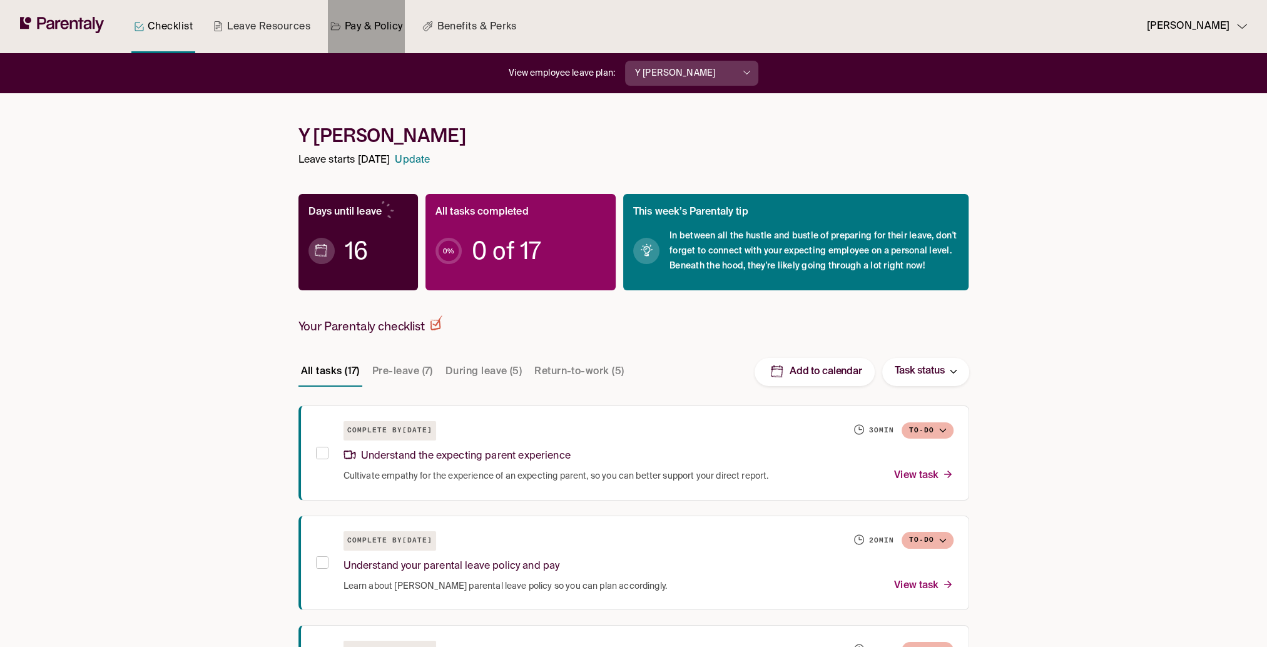
click at [364, 26] on link "Pay & Policy" at bounding box center [367, 26] width 78 height 53
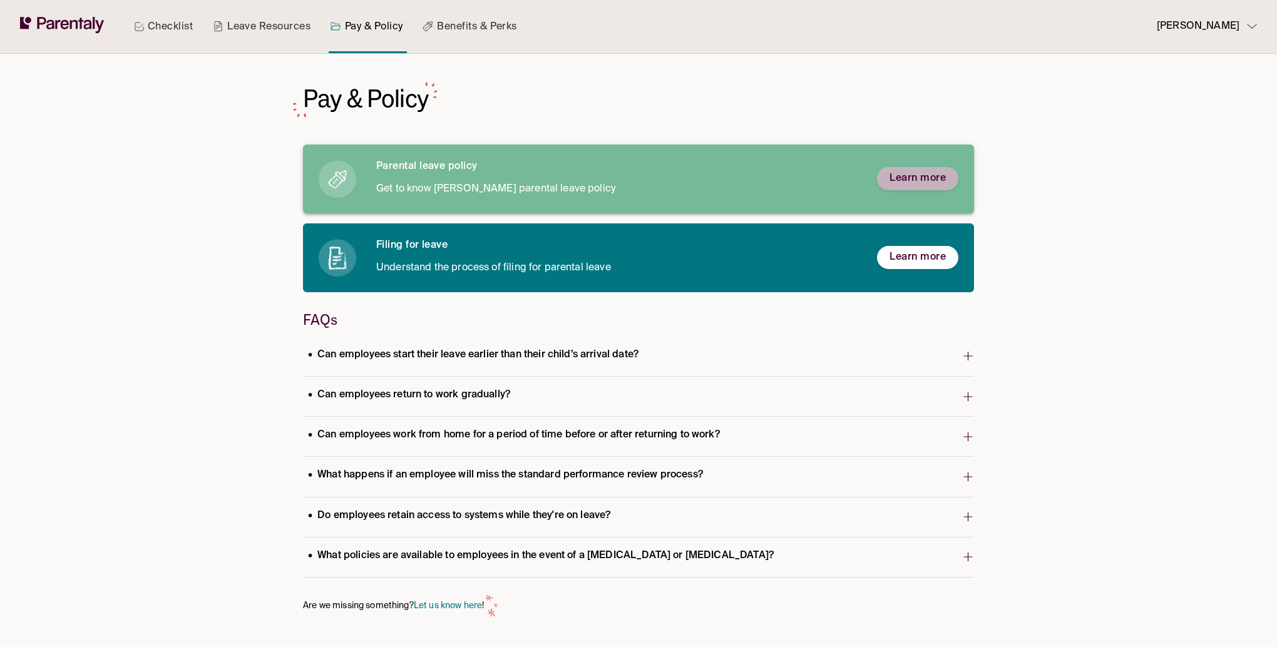
click at [896, 183] on span "Learn more" at bounding box center [917, 178] width 56 height 13
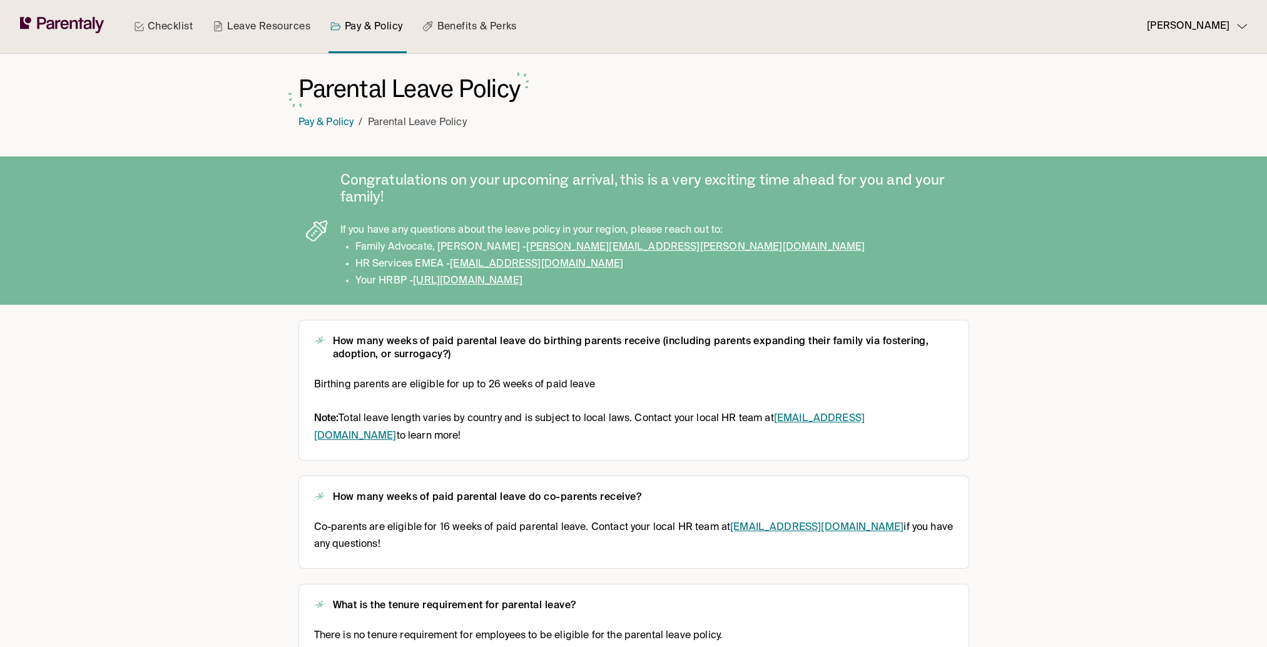
click at [523, 279] on link "[URL][DOMAIN_NAME]" at bounding box center [468, 281] width 110 height 10
drag, startPoint x: 733, startPoint y: 278, endPoint x: 340, endPoint y: 278, distance: 393.0
click at [340, 278] on ul "Family Advocate, [PERSON_NAME] - [PERSON_NAME][EMAIL_ADDRESS][PERSON_NAME][DOMA…" at bounding box center [651, 264] width 622 height 51
drag, startPoint x: 774, startPoint y: 265, endPoint x: 743, endPoint y: 284, distance: 35.8
click at [774, 266] on li "HR Services EMEA - [EMAIL_ADDRESS][DOMAIN_NAME]" at bounding box center [658, 264] width 607 height 17
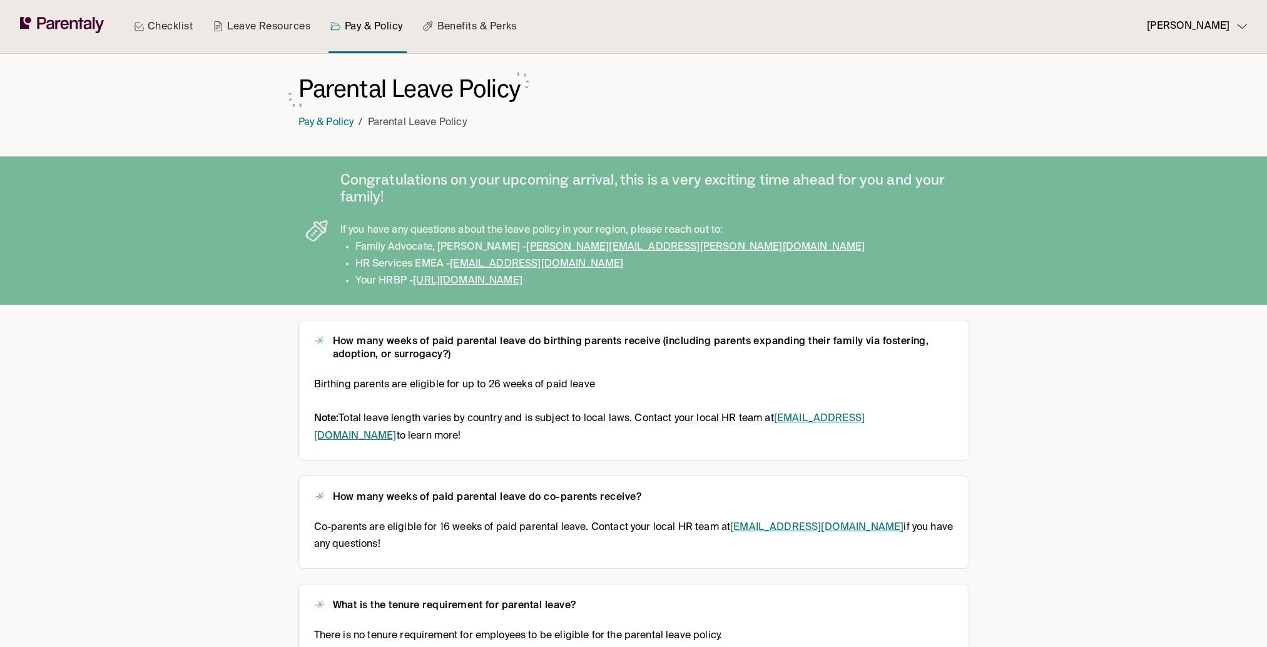
drag, startPoint x: 743, startPoint y: 284, endPoint x: 342, endPoint y: 178, distance: 414.9
click at [342, 178] on div "Congratulations on your upcoming arrival, this is a very exciting time ahead fo…" at bounding box center [651, 230] width 622 height 118
copy div "Congratulations on your upcoming arrival, this is a very exciting time ahead fo…"
click at [731, 382] on p "Birthing parents are eligible for up to 26 weeks of paid leave" at bounding box center [634, 385] width 640 height 17
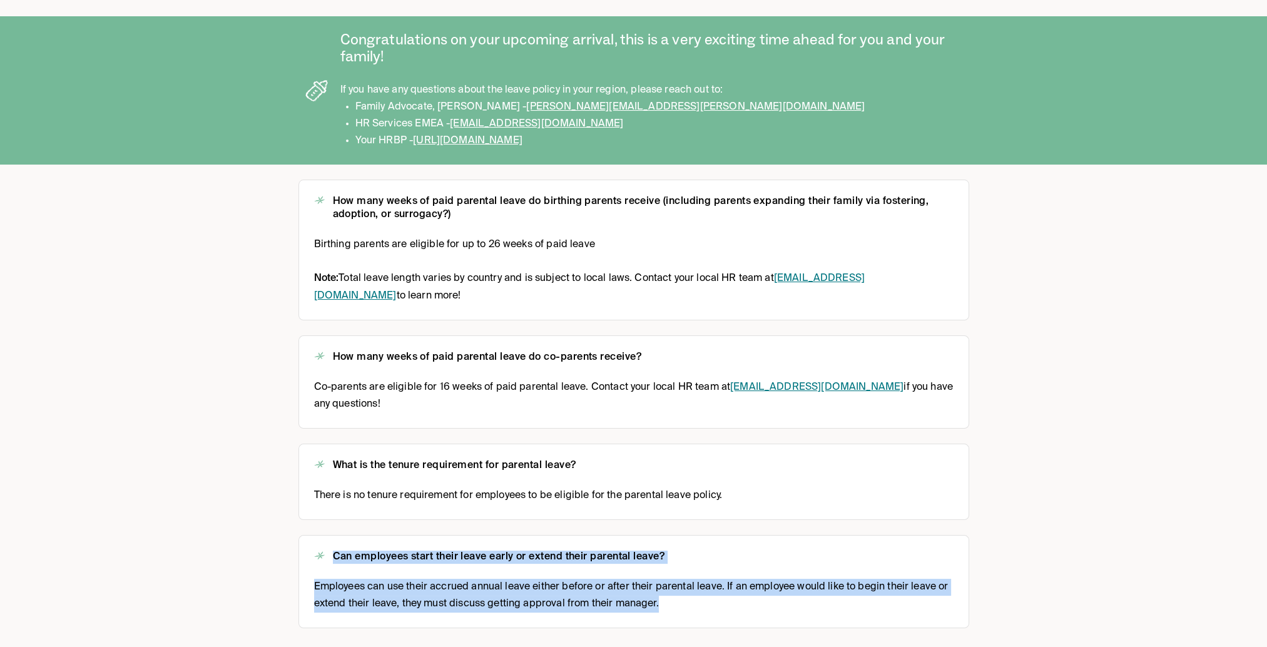
drag, startPoint x: 671, startPoint y: 612, endPoint x: 313, endPoint y: 544, distance: 364.3
click at [313, 544] on div "Can employees start their leave early or extend their parental leave? Employees…" at bounding box center [634, 581] width 671 height 93
copy div "Can employees start their leave early or extend their parental leave? Employees…"
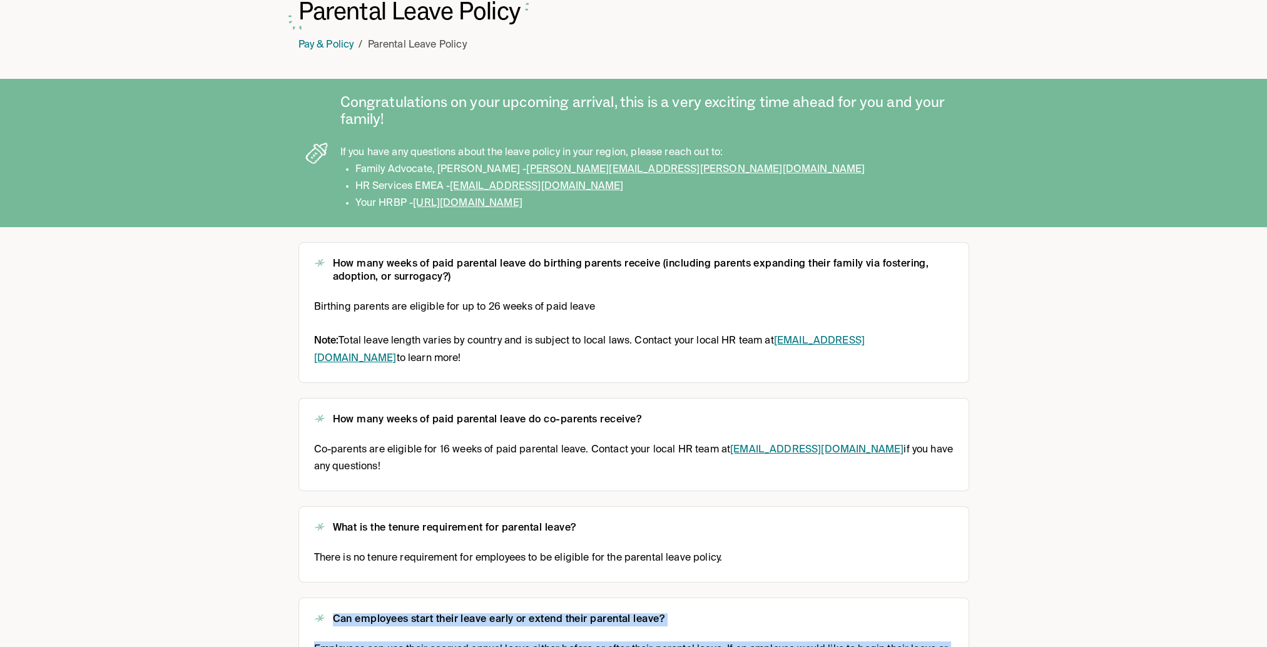
scroll to position [0, 0]
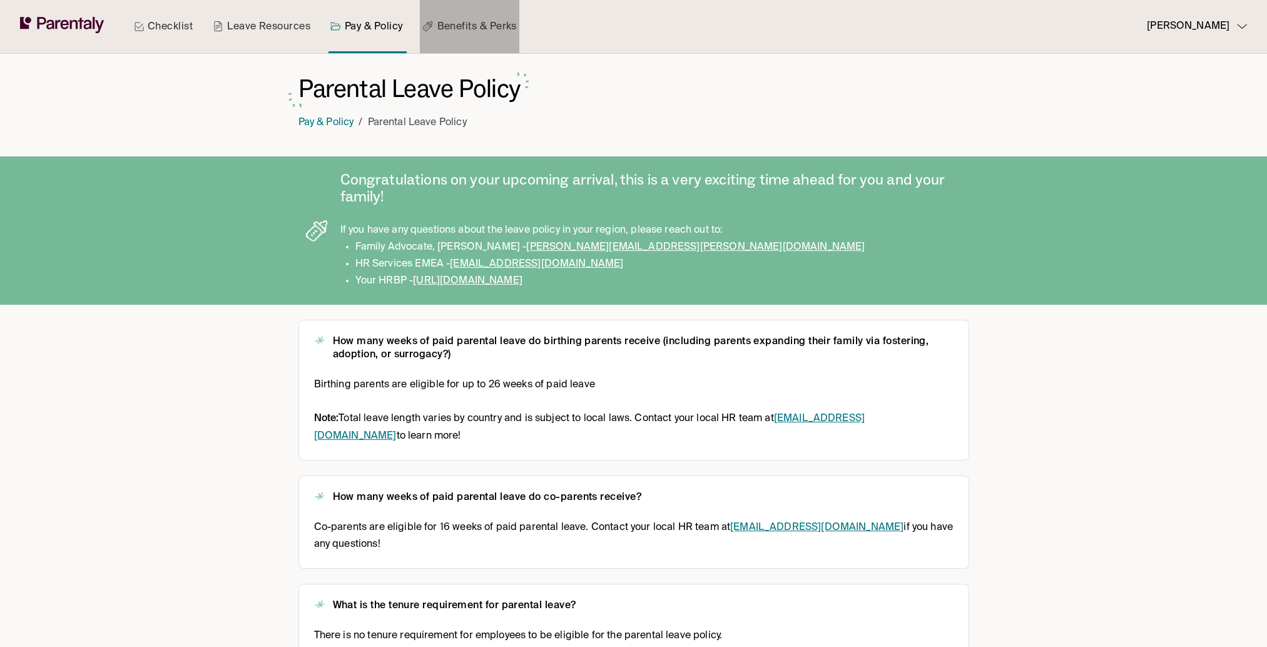
click at [463, 20] on link "Benefits & Perks" at bounding box center [469, 26] width 99 height 53
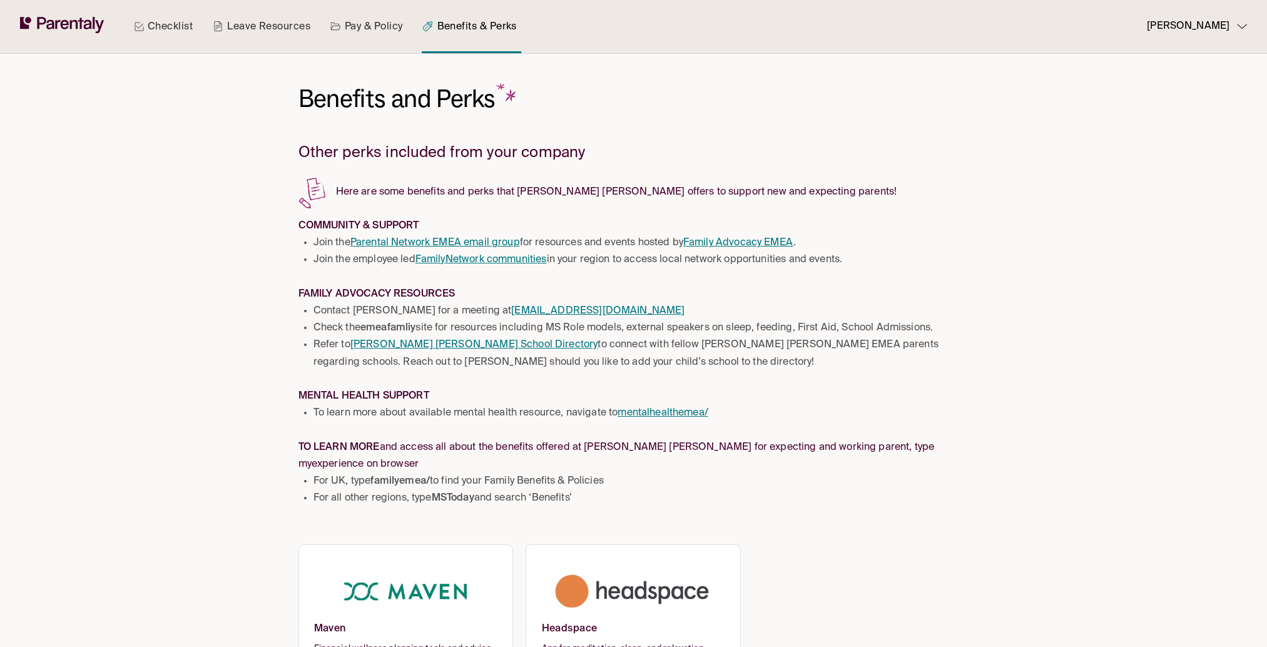
click at [484, 242] on link "Parental Network EMEA email group" at bounding box center [435, 243] width 170 height 10
click at [743, 243] on link "Family Advocacy EMEA" at bounding box center [738, 243] width 110 height 10
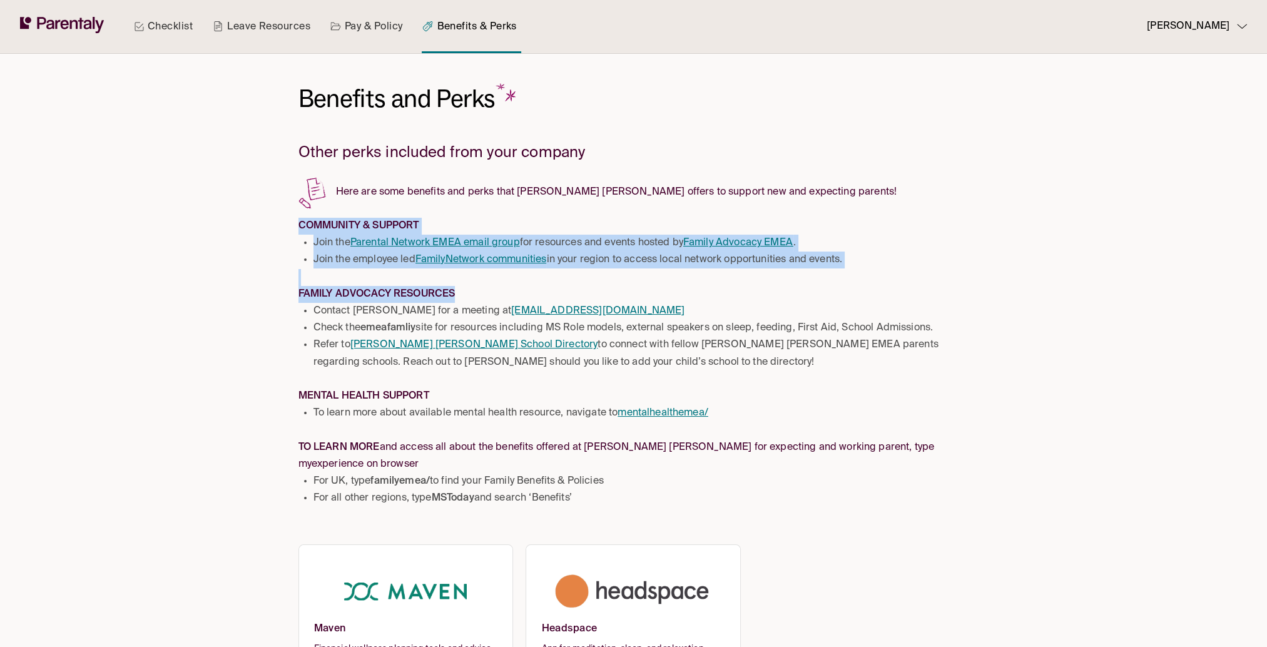
drag, startPoint x: 291, startPoint y: 222, endPoint x: 688, endPoint y: 379, distance: 427.5
click at [688, 379] on div "Benefits and Perks Other perks included from your company Here are some benefit…" at bounding box center [634, 378] width 696 height 648
copy div "COMMUNITY & SUPPORT Join the Parental Network EMEA email group for resources an…"
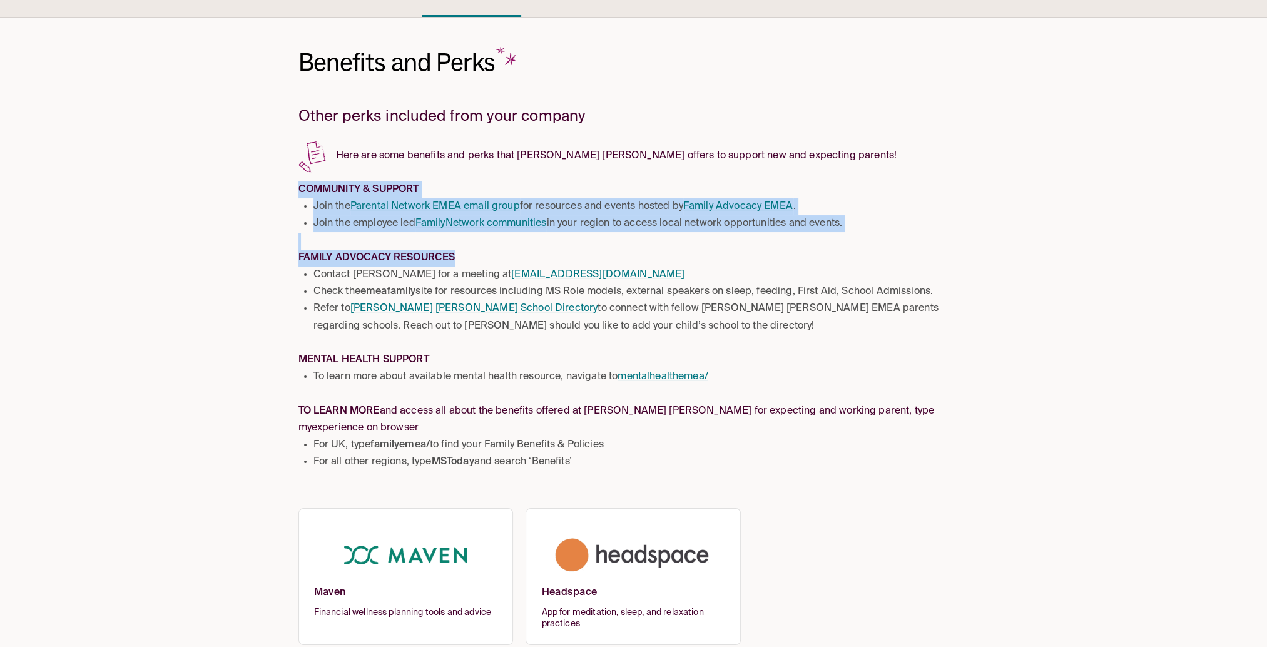
click at [643, 539] on img at bounding box center [634, 555] width 184 height 62
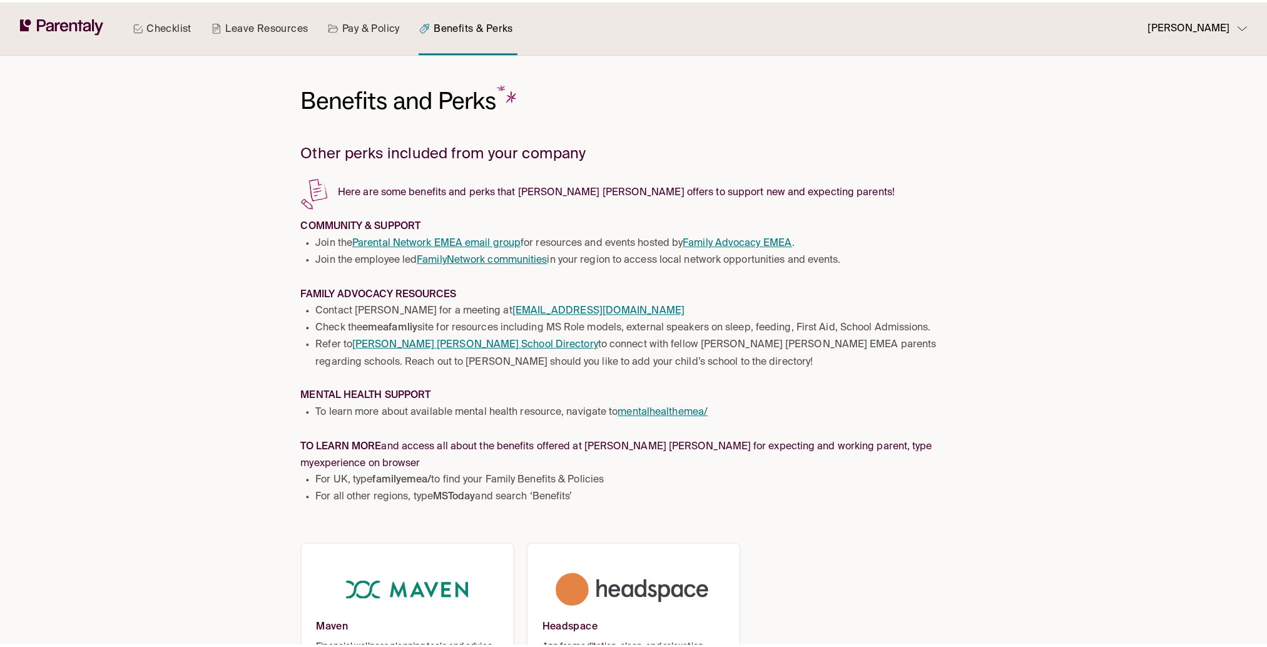
scroll to position [36, 0]
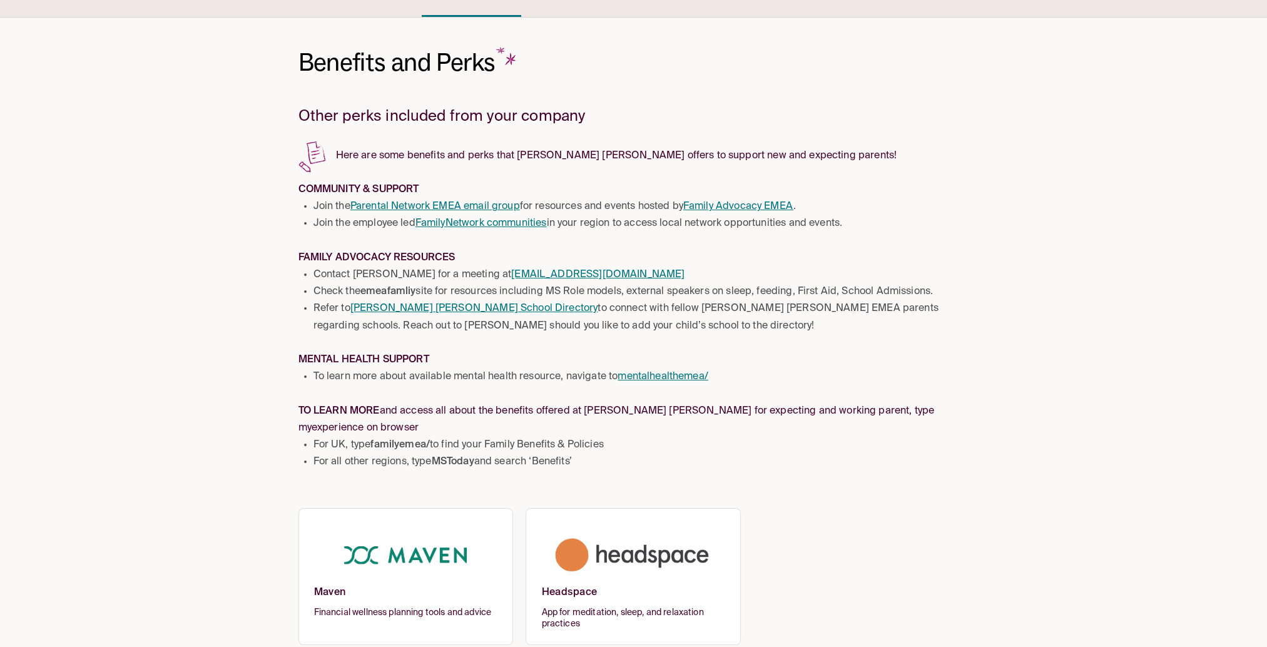
click at [416, 539] on img at bounding box center [406, 554] width 184 height 61
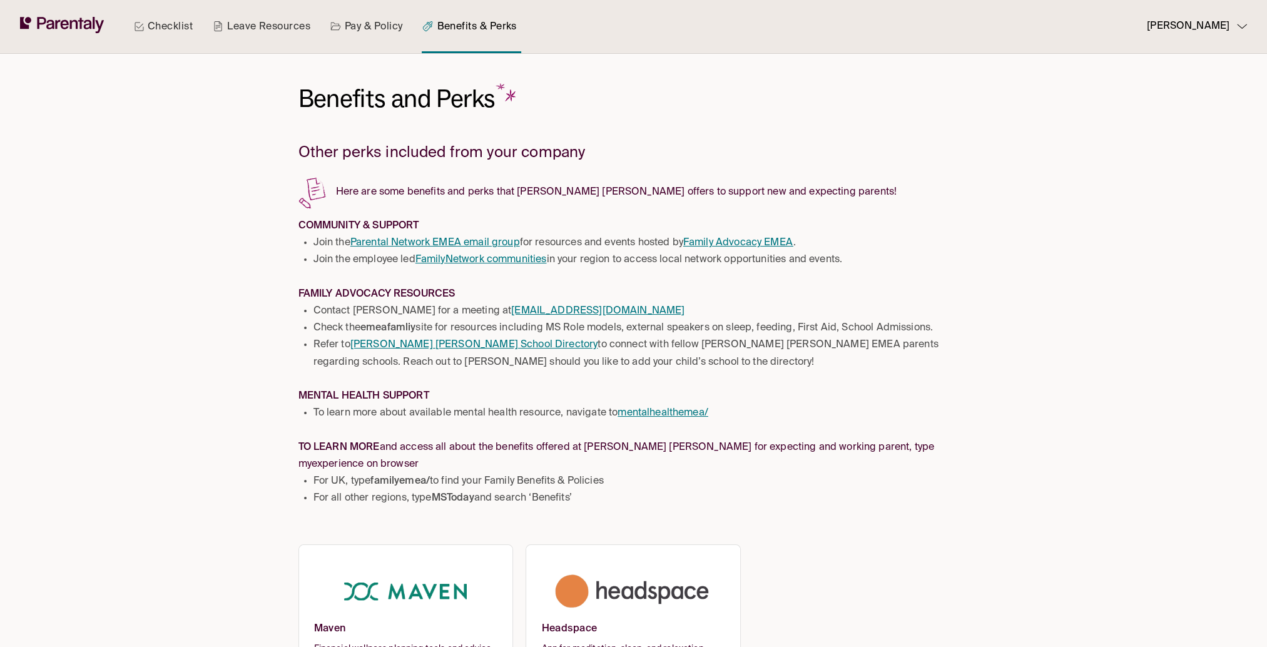
scroll to position [36, 0]
